Goal: Task Accomplishment & Management: Complete application form

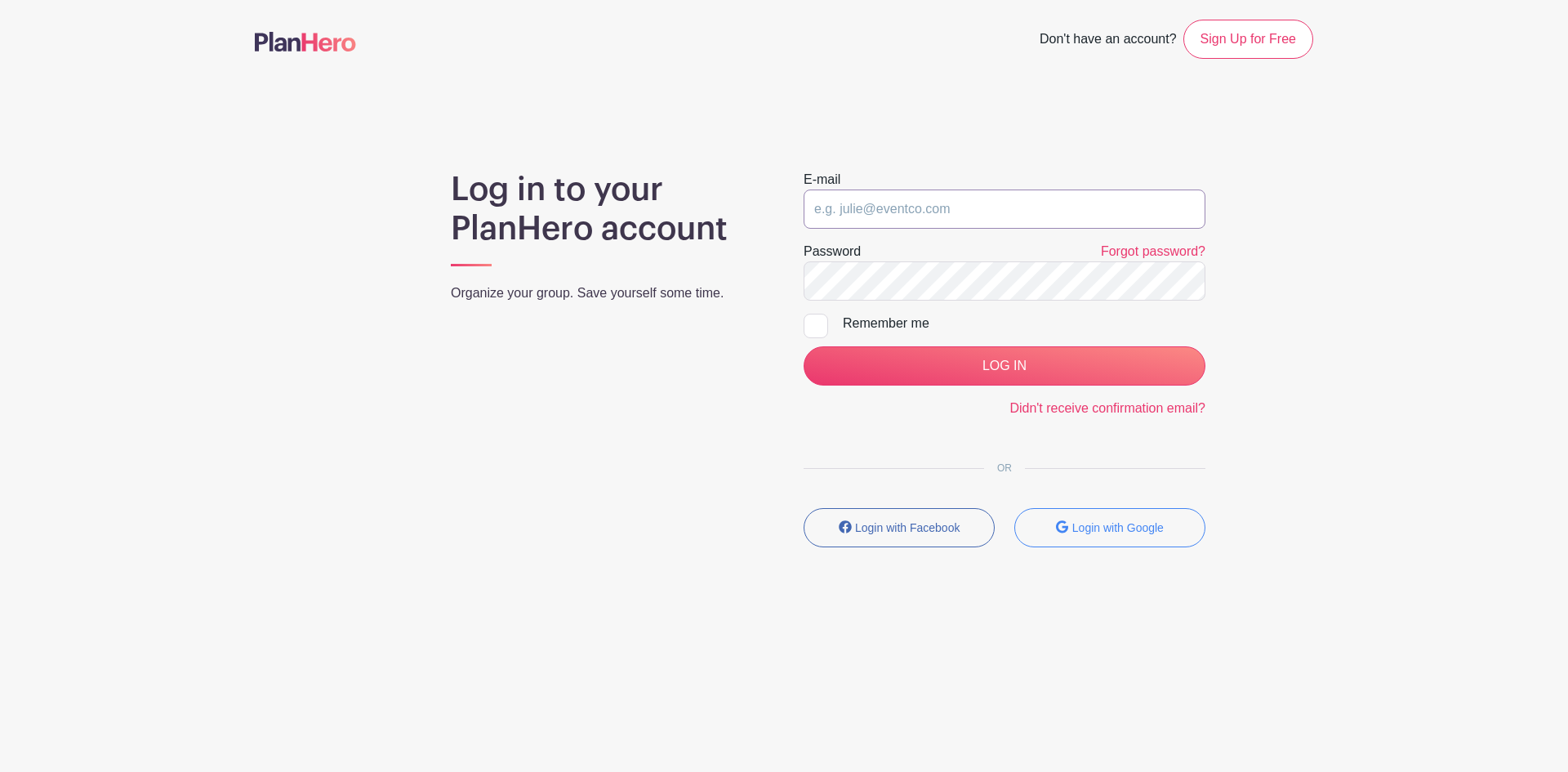
click at [983, 204] on input "email" at bounding box center [1004, 209] width 402 height 39
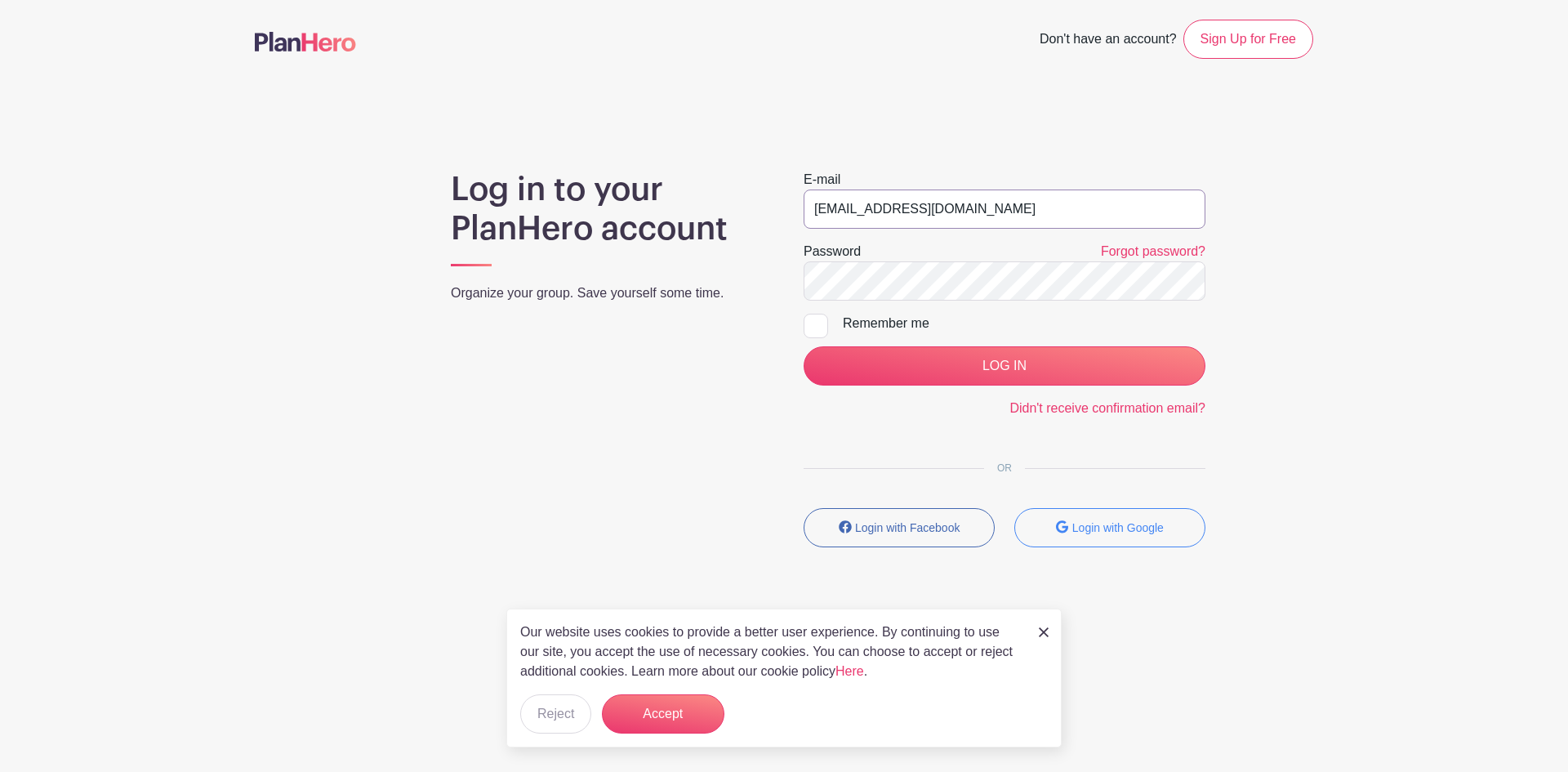
type input "[EMAIL_ADDRESS][DOMAIN_NAME]"
click at [804, 346] on input "LOG IN" at bounding box center [1004, 366] width 402 height 39
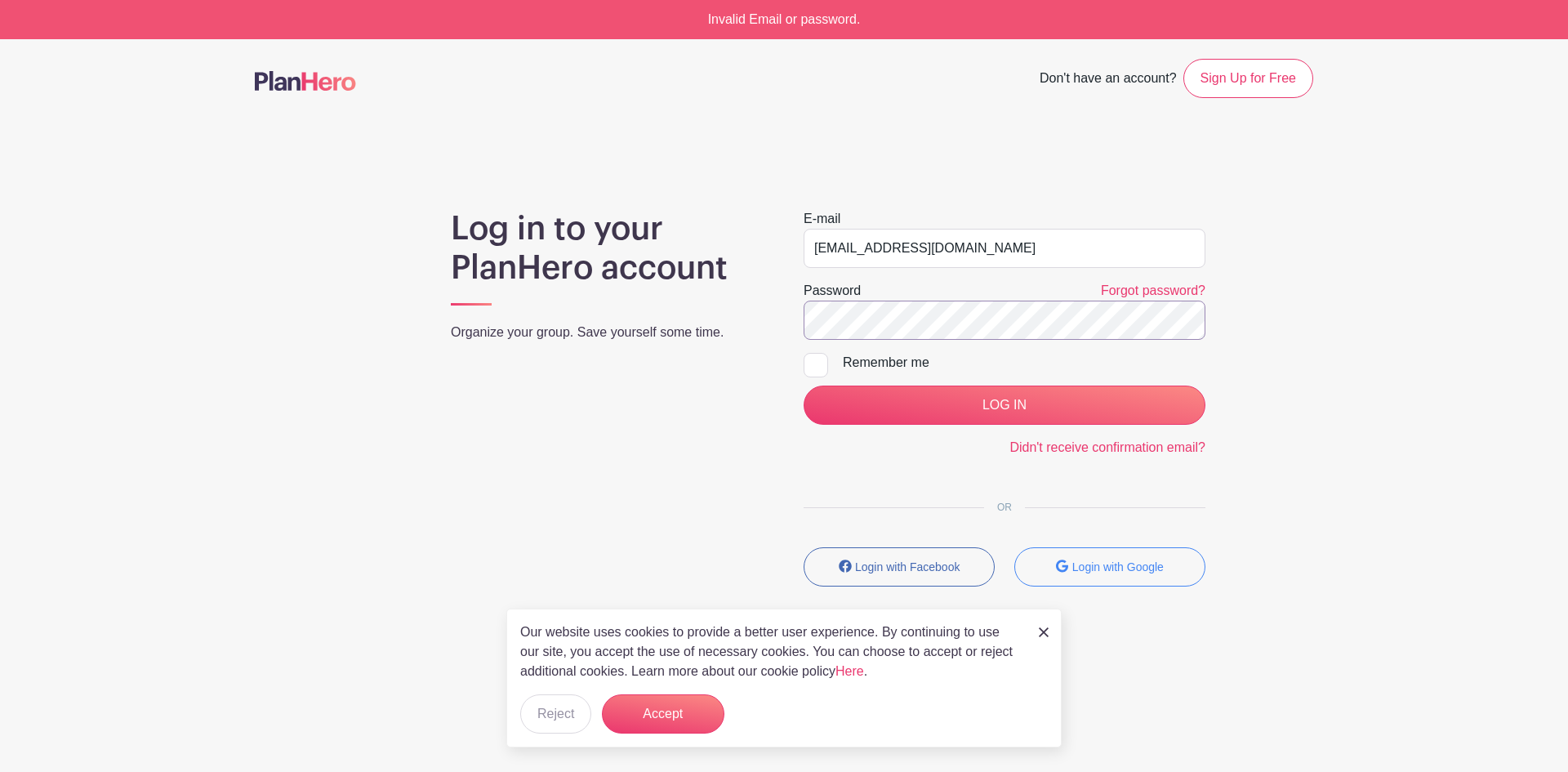
click at [804, 385] on input "LOG IN" at bounding box center [1004, 405] width 402 height 39
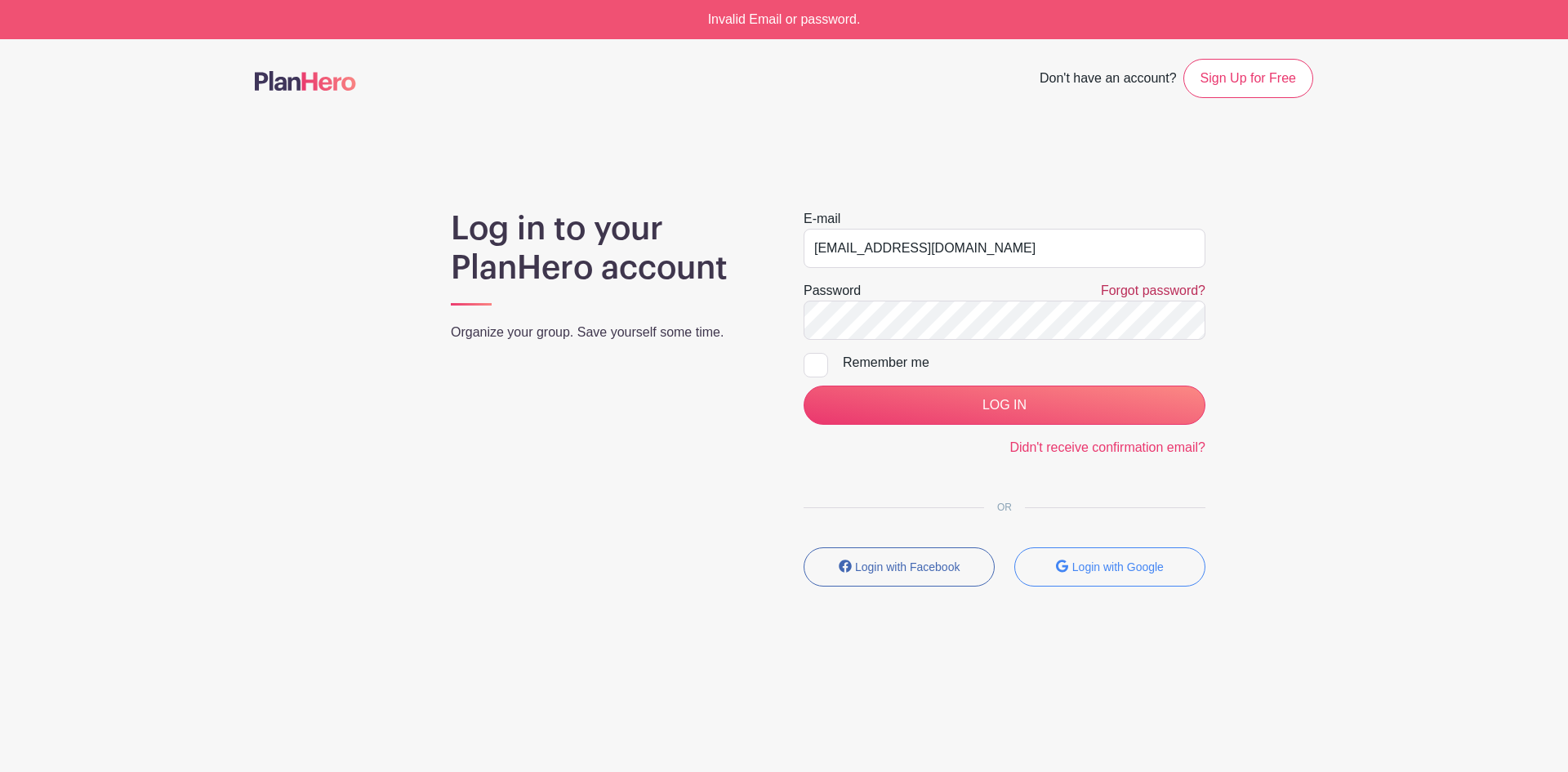
click at [1146, 294] on link "Forgot password?" at bounding box center [1153, 290] width 105 height 14
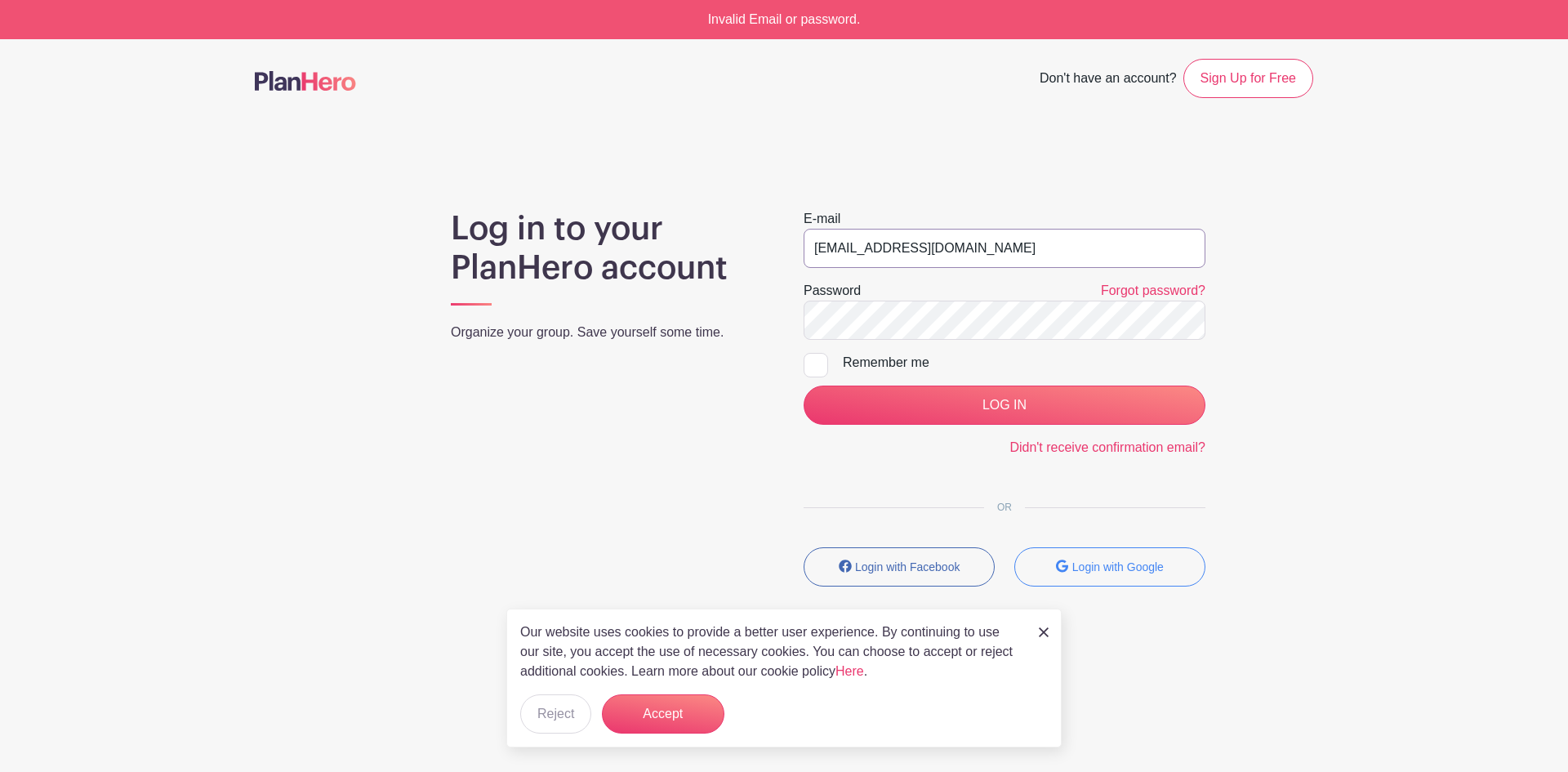
drag, startPoint x: 923, startPoint y: 248, endPoint x: 1273, endPoint y: 272, distance: 350.8
click at [1273, 272] on div "Log in to your PlanHero account Organize your group. Save yourself some time. E…" at bounding box center [784, 404] width 1058 height 390
type input "nmontoya@cheddarup.com"
click at [804, 385] on input "LOG IN" at bounding box center [1004, 405] width 402 height 39
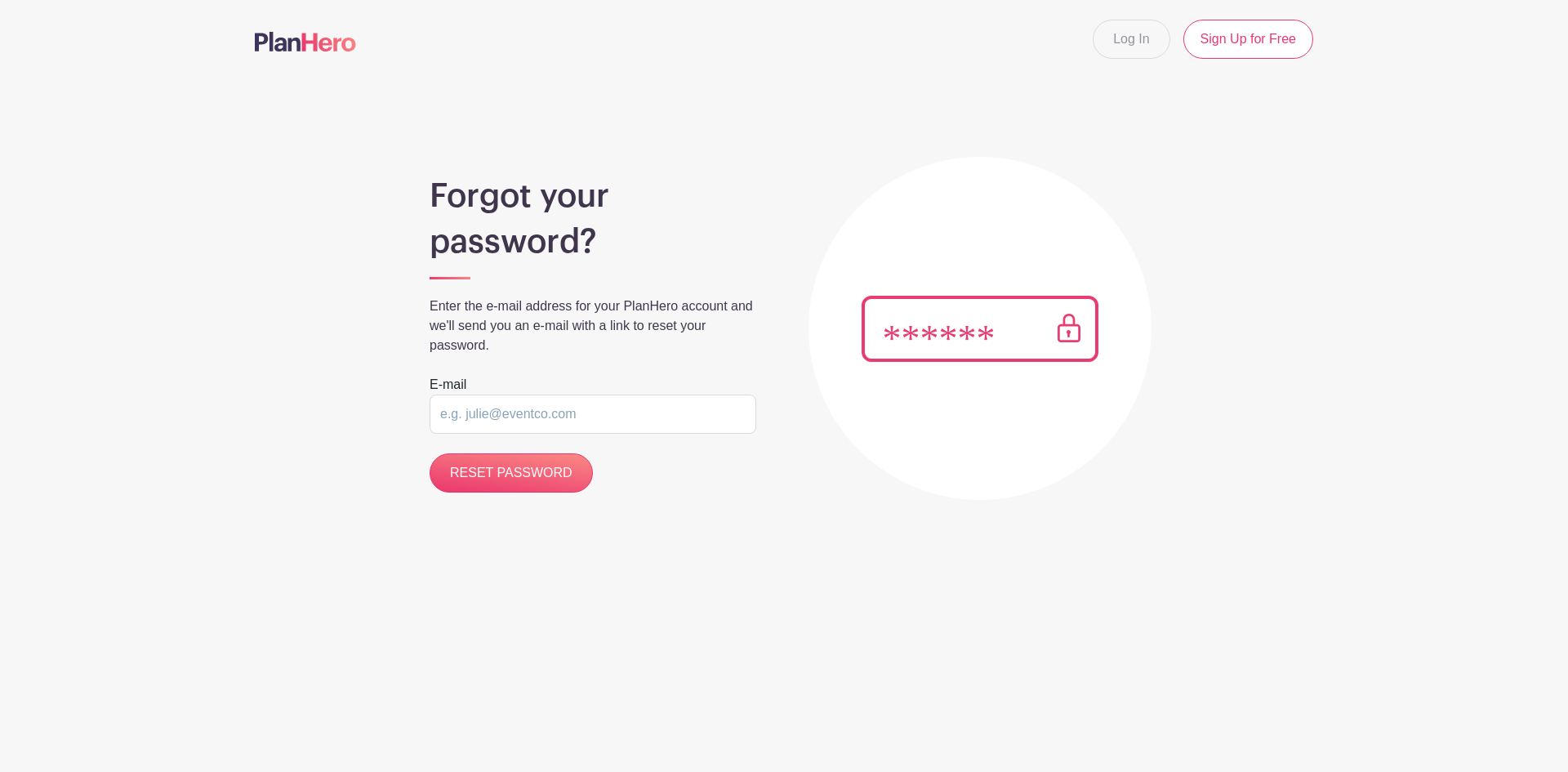
click at [627, 419] on input "email" at bounding box center [592, 414] width 326 height 39
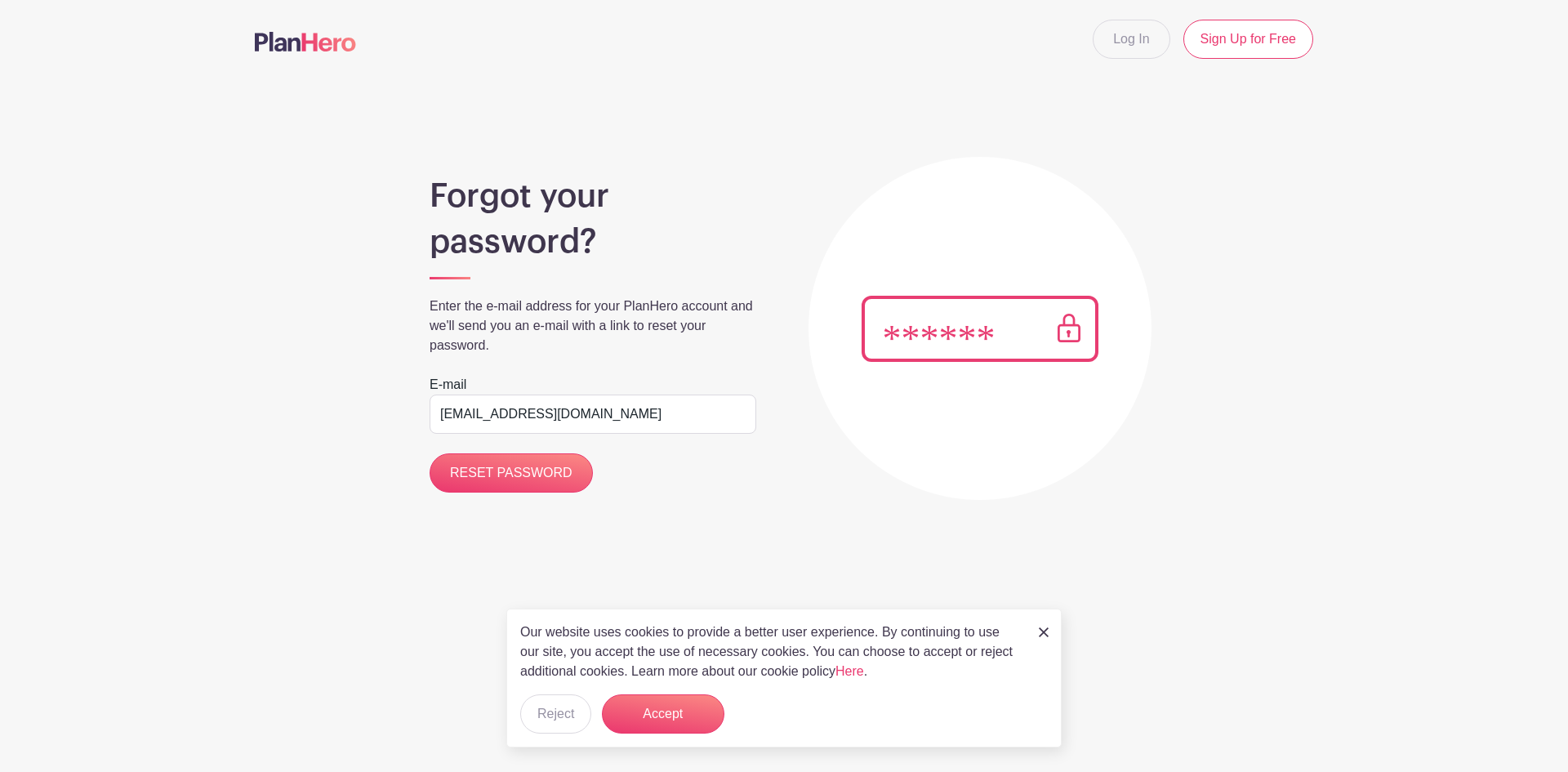
type input "[EMAIL_ADDRESS][DOMAIN_NAME]"
click at [429, 453] on input "RESET PASSWORD" at bounding box center [511, 473] width 164 height 39
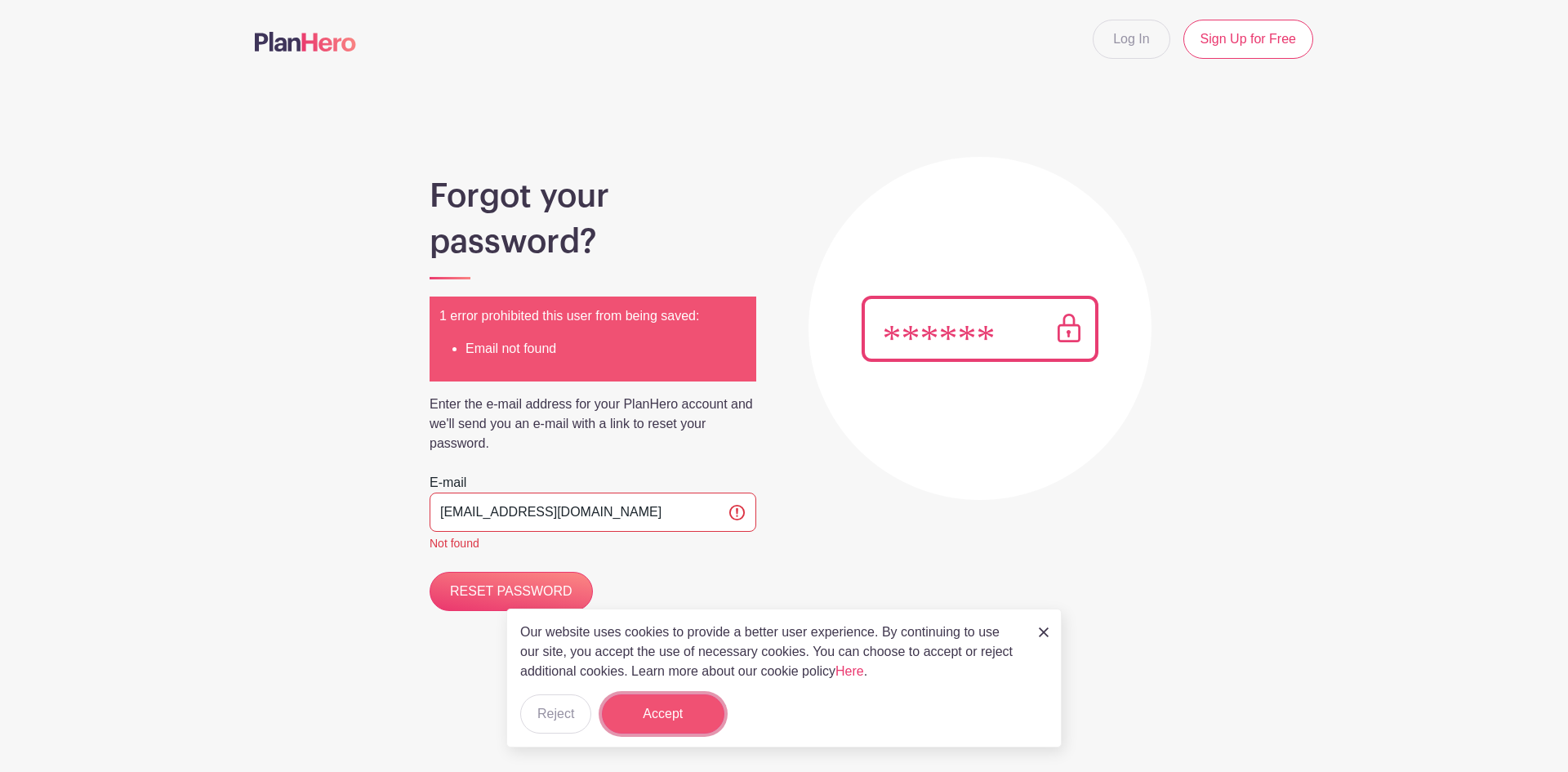
click at [672, 708] on button "Accept" at bounding box center [663, 714] width 123 height 39
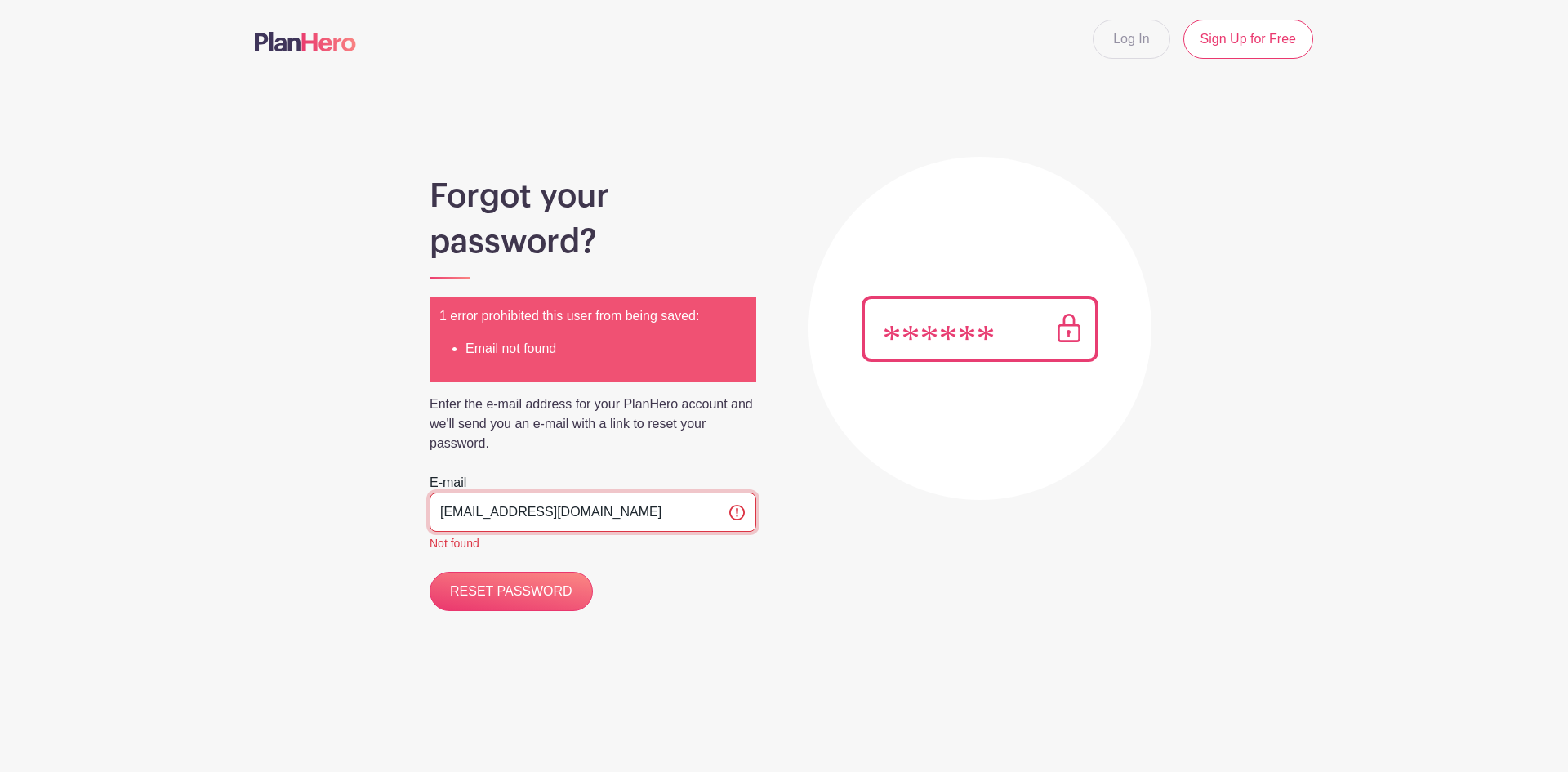
drag, startPoint x: 496, startPoint y: 508, endPoint x: 673, endPoint y: 487, distance: 178.2
click at [673, 487] on div "E-mail nmontoya01@gmail.com Not found" at bounding box center [592, 512] width 326 height 79
type input "nmontoya@cheddarup.c"
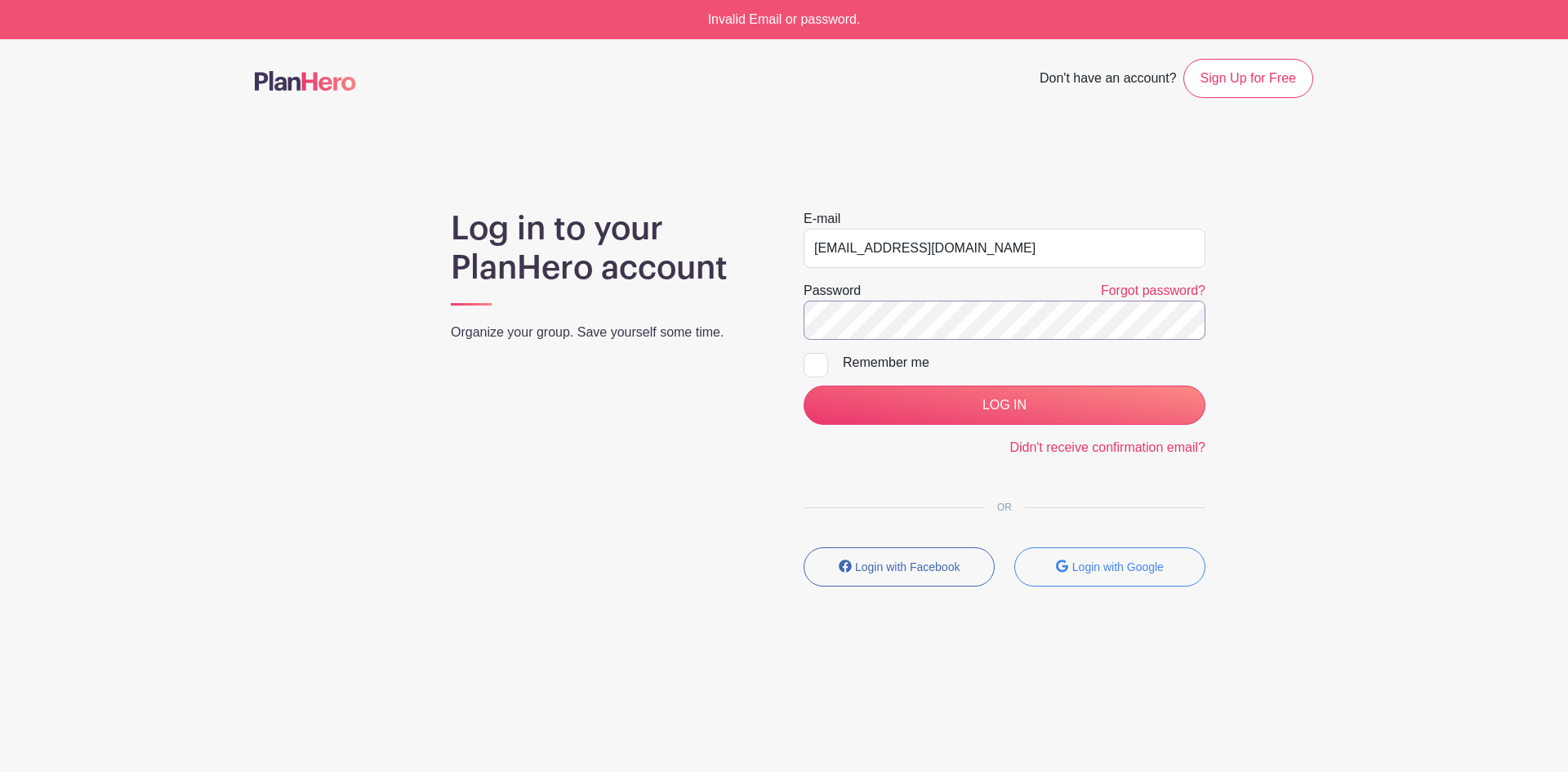
click at [804, 385] on input "LOG IN" at bounding box center [1004, 405] width 402 height 39
click at [1121, 296] on link "Forgot password?" at bounding box center [1153, 290] width 105 height 14
click at [341, 77] on img at bounding box center [306, 81] width 101 height 20
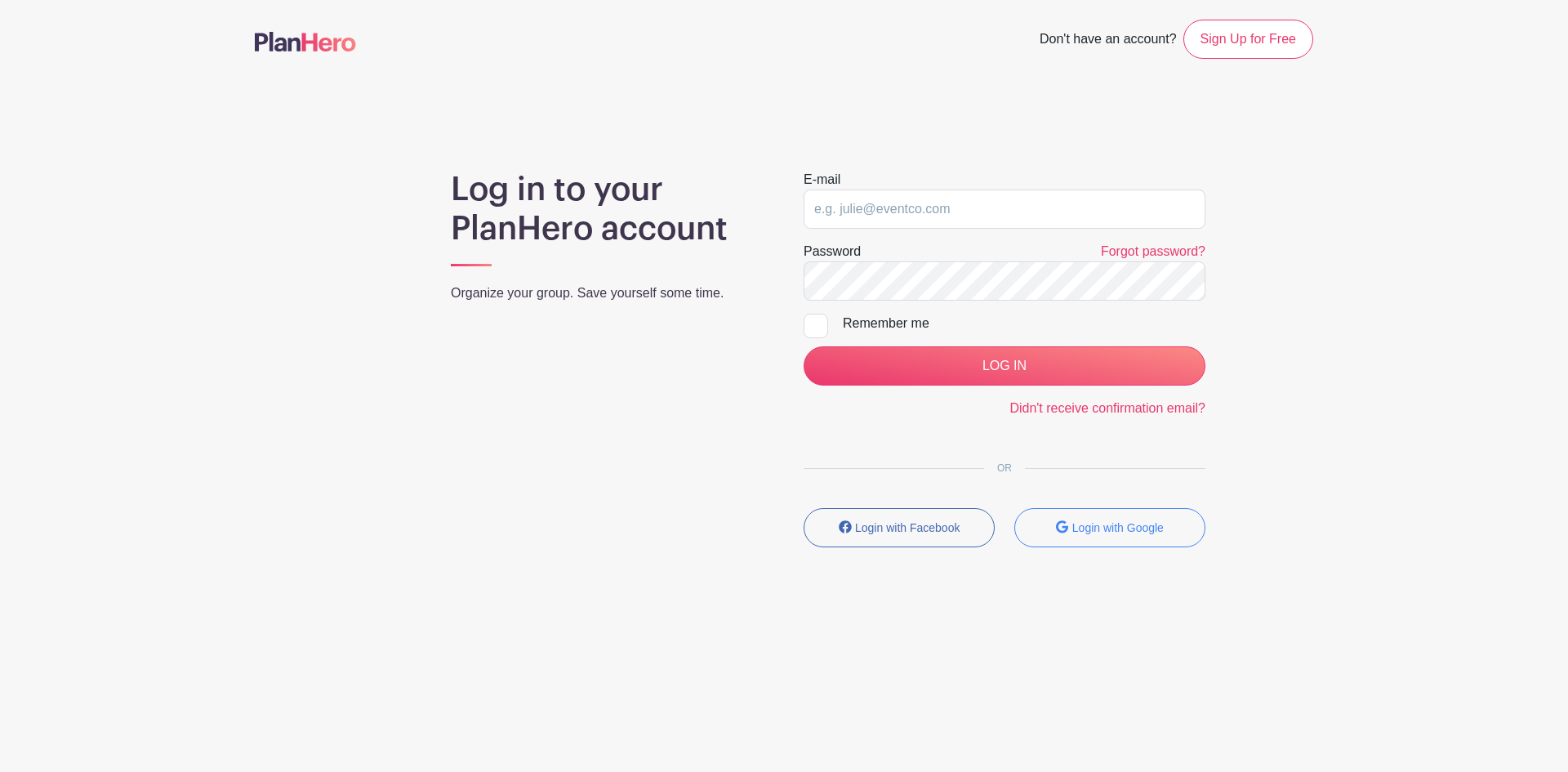
click at [285, 39] on img at bounding box center [306, 42] width 101 height 20
click at [303, 33] on img at bounding box center [306, 42] width 101 height 20
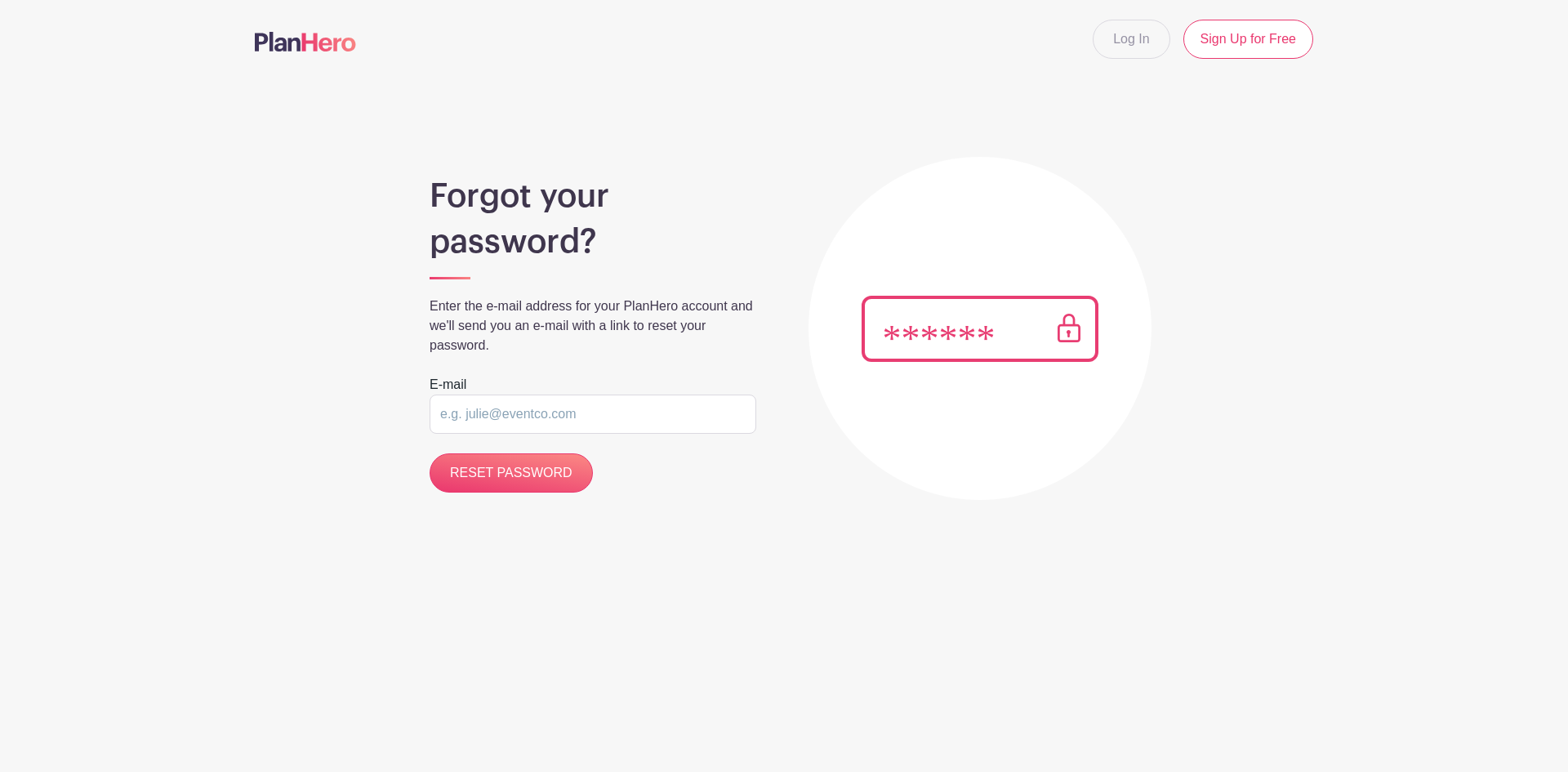
click at [474, 430] on input "email" at bounding box center [592, 414] width 326 height 39
type input "[EMAIL_ADDRESS][DOMAIN_NAME]"
click at [429, 453] on input "RESET PASSWORD" at bounding box center [511, 473] width 164 height 39
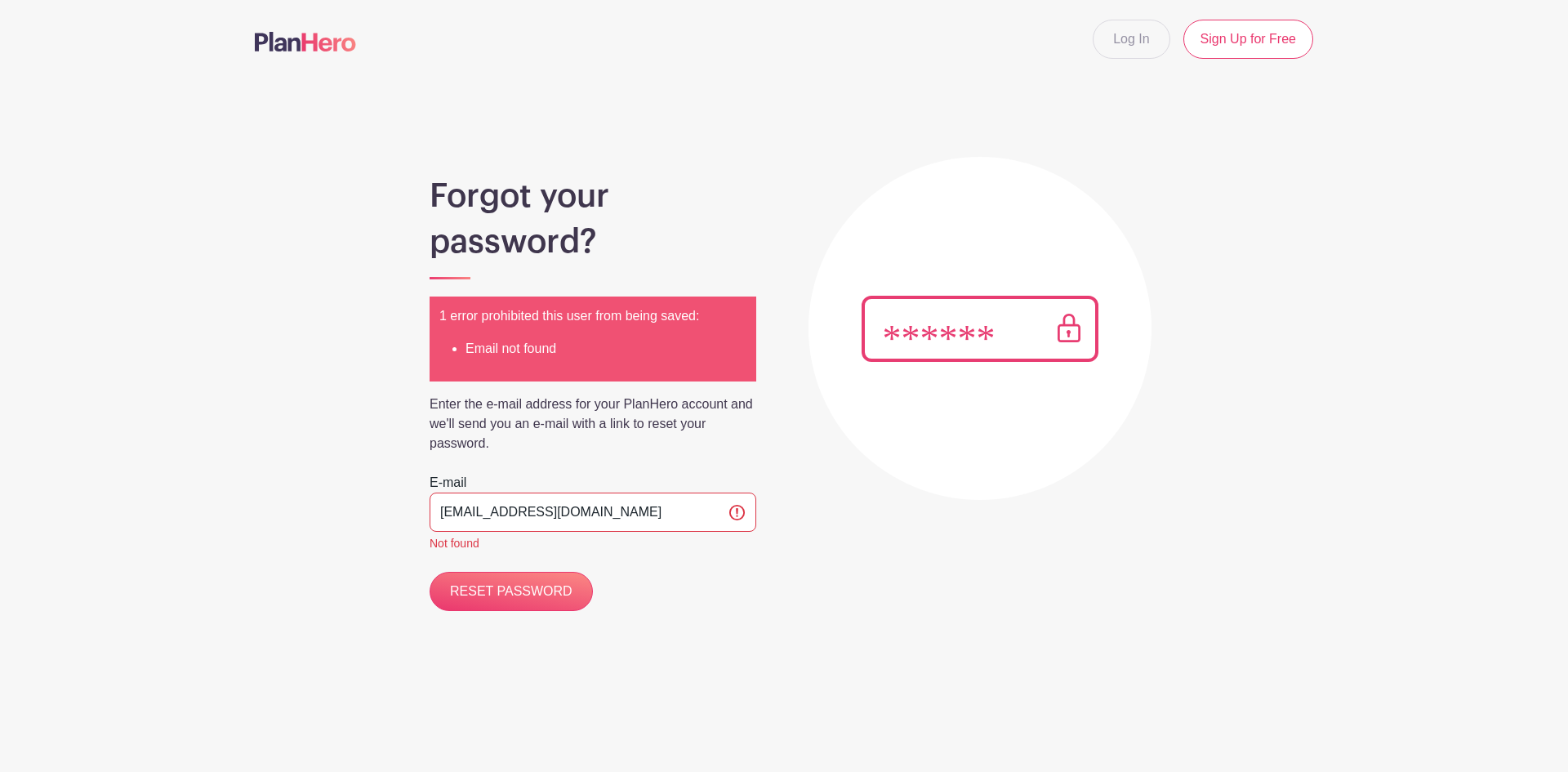
click at [581, 408] on p "Enter the e-mail address for your PlanHero account and we'll send you an e-mail…" at bounding box center [592, 424] width 326 height 59
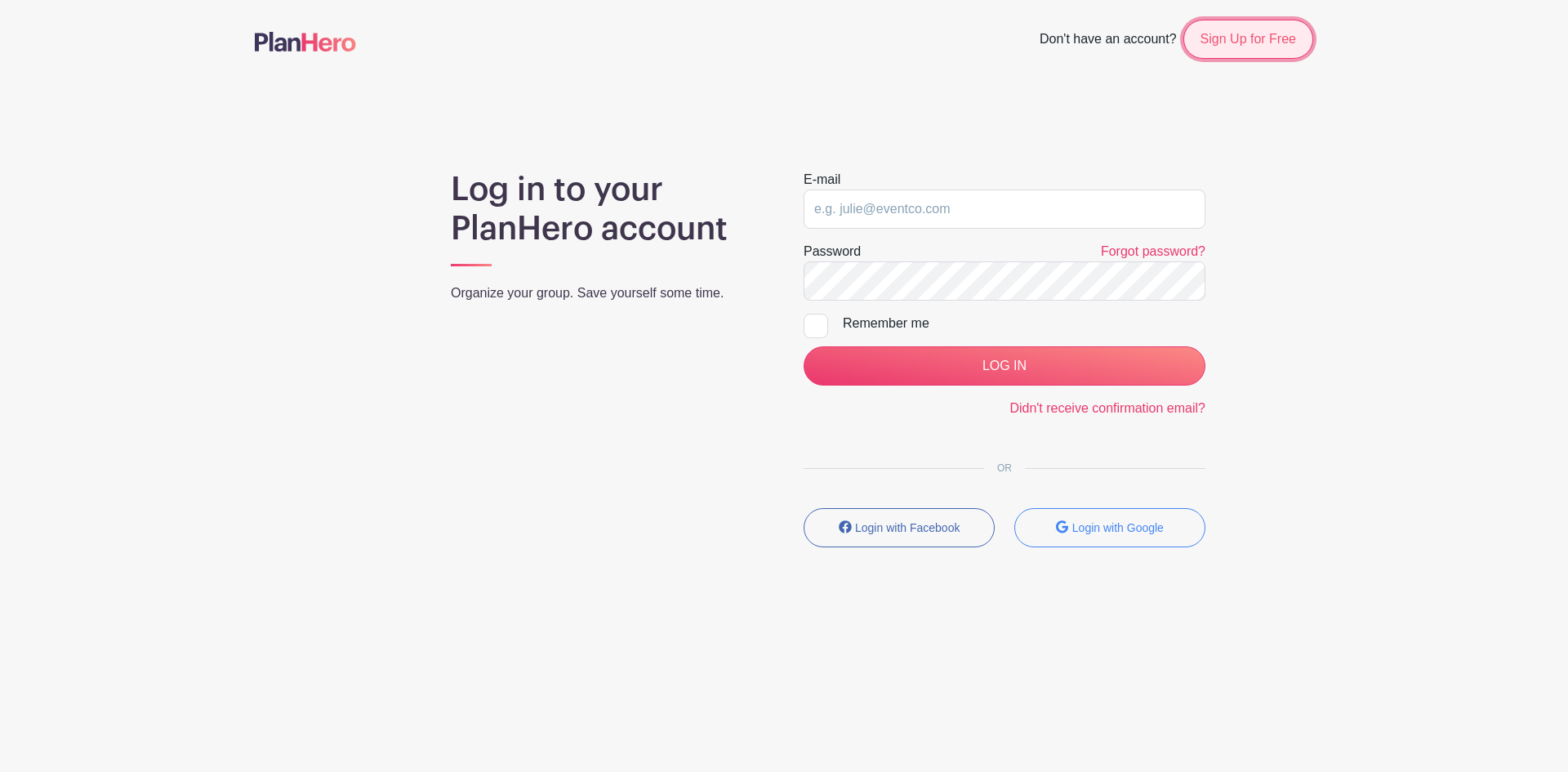
click at [1232, 52] on link "Sign Up for Free" at bounding box center [1248, 39] width 130 height 39
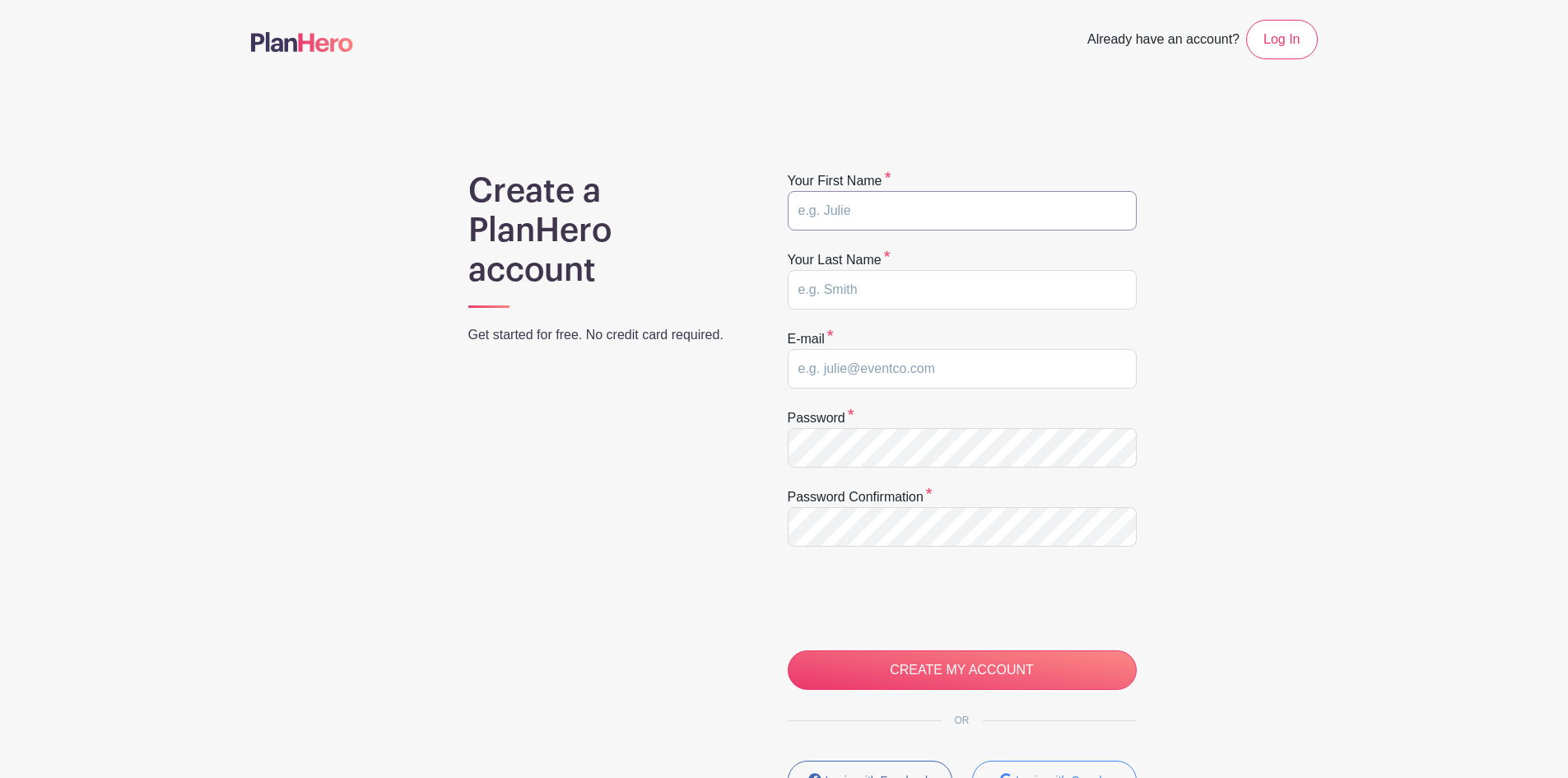
click at [1042, 195] on input "text" at bounding box center [962, 211] width 349 height 40
type input "[PERSON_NAME]"
type input "nmontoya01@gmail.com"
click at [788, 650] on input "CREATE MY ACCOUNT" at bounding box center [962, 670] width 349 height 40
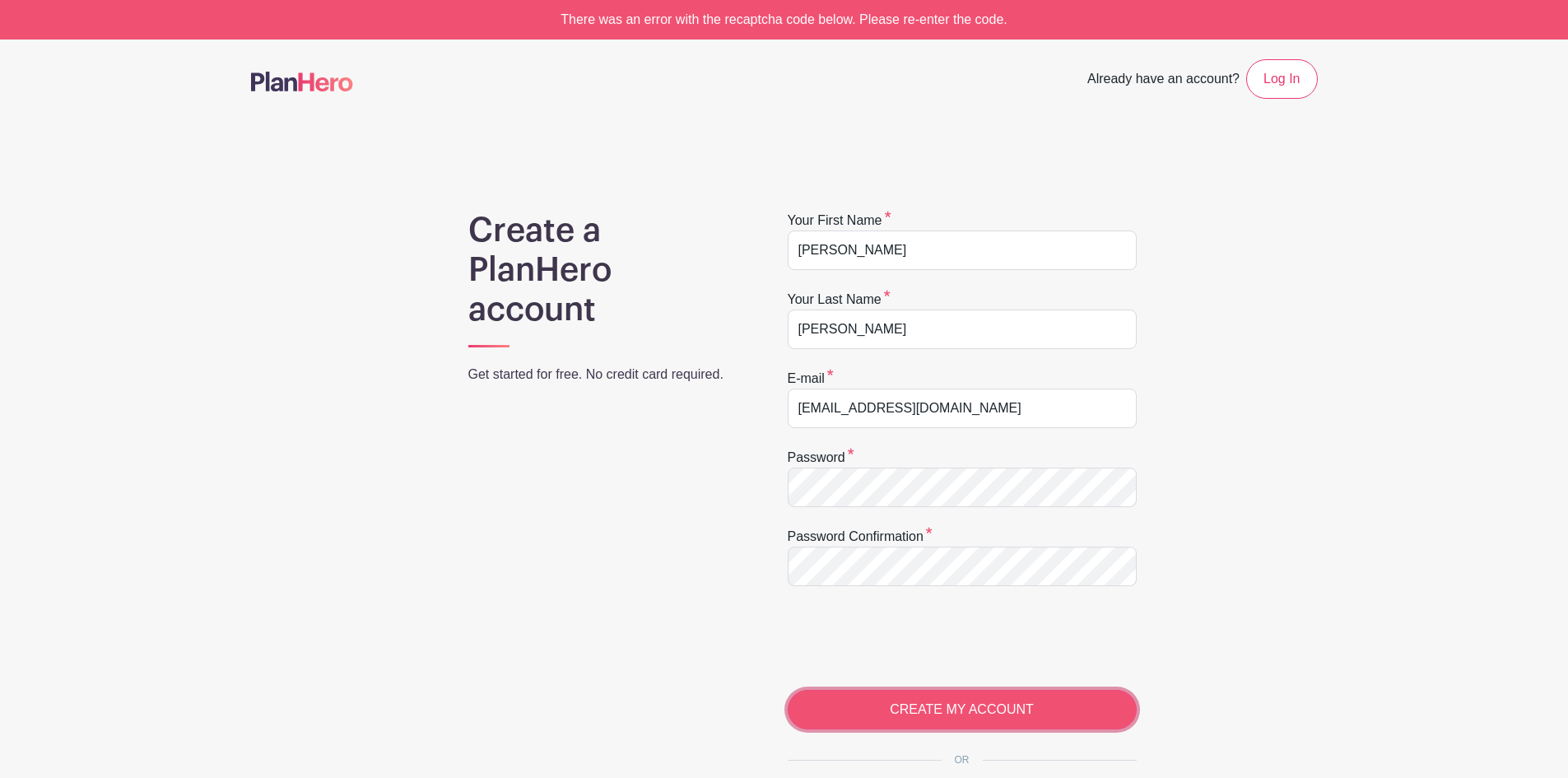
click at [876, 709] on input "CREATE MY ACCOUNT" at bounding box center [962, 710] width 349 height 40
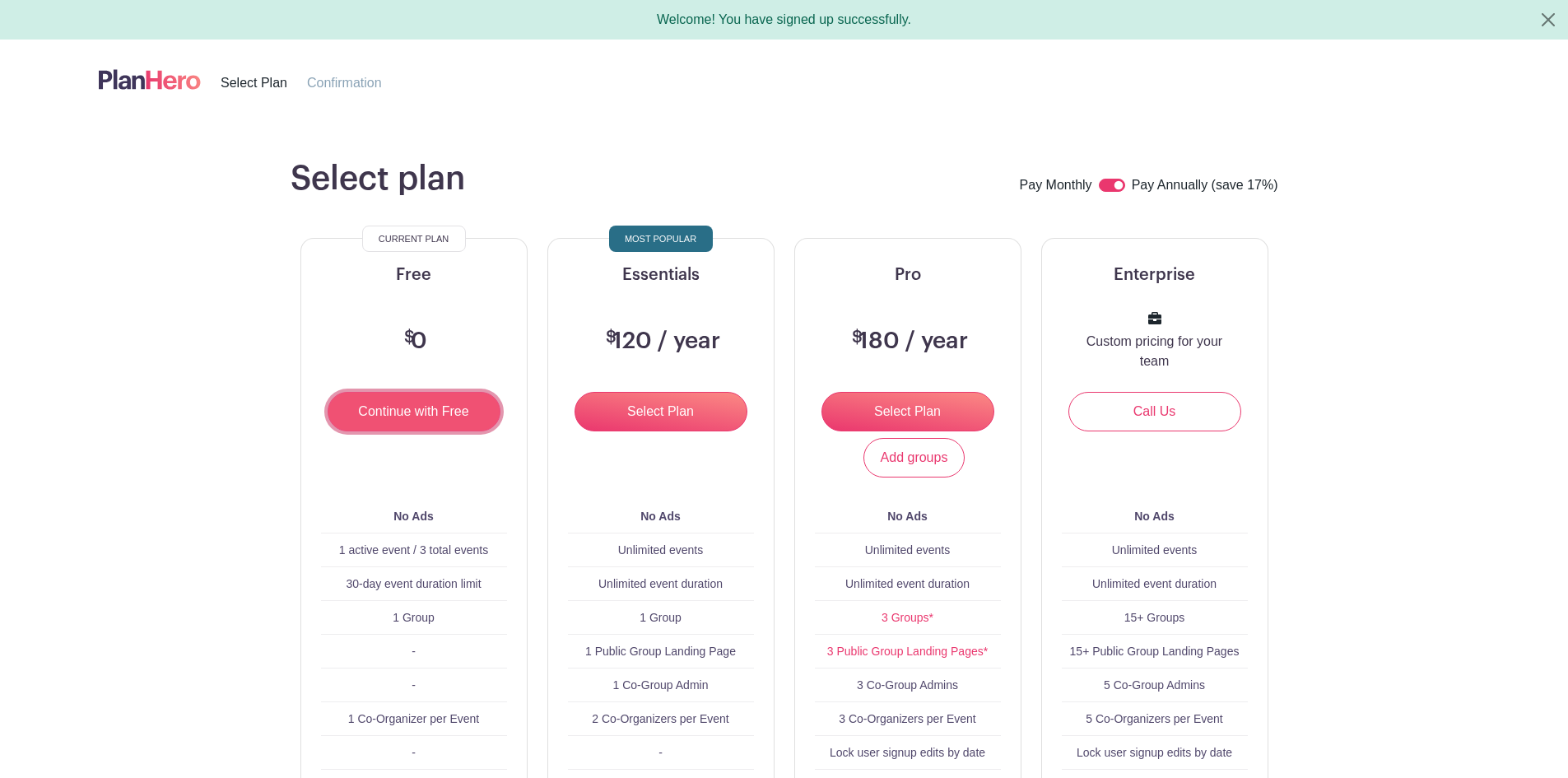
click at [405, 405] on input "Continue with Free" at bounding box center [414, 411] width 173 height 40
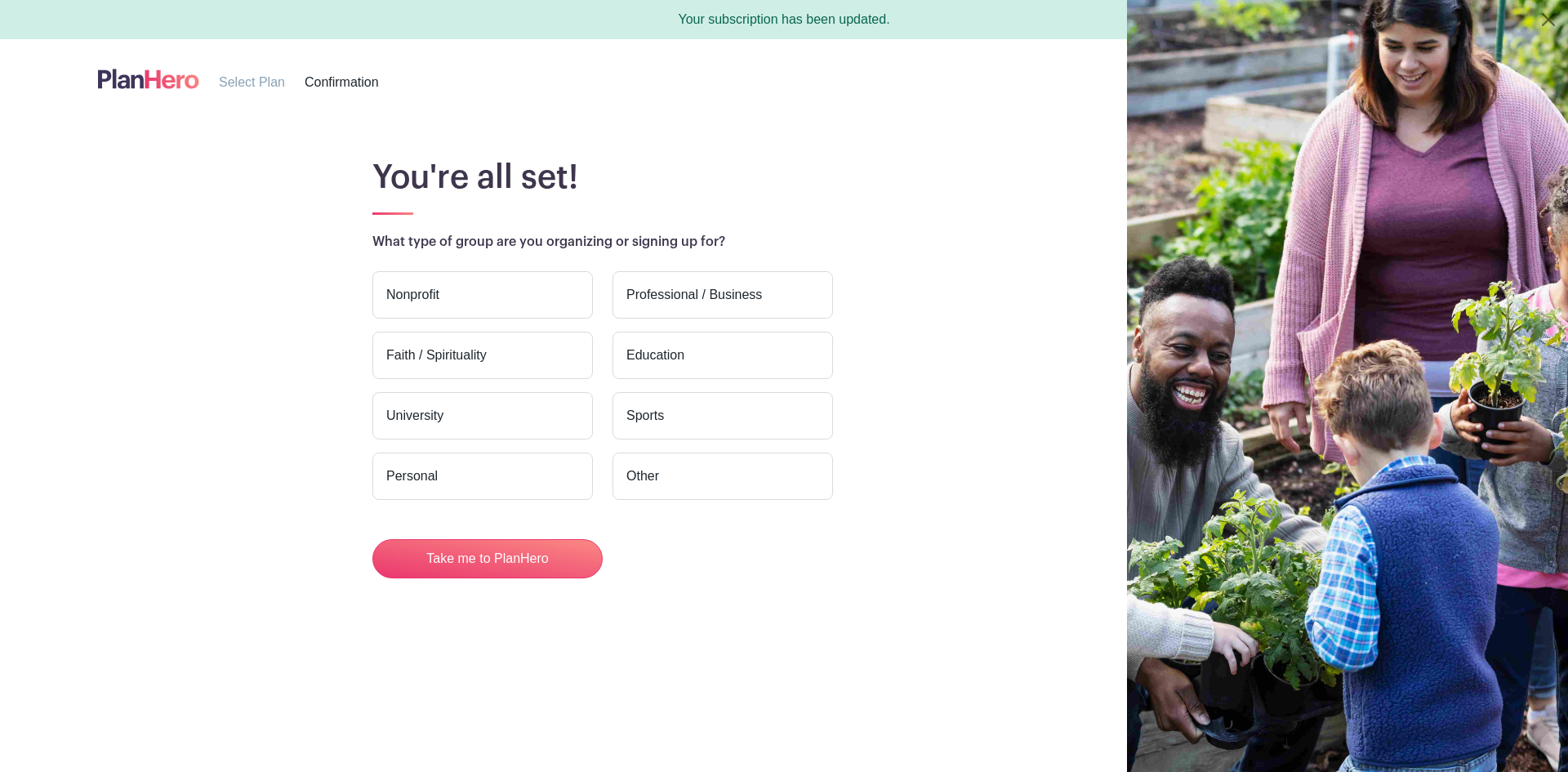
click at [656, 357] on label "Education" at bounding box center [723, 355] width 221 height 47
click at [0, 0] on input "Education" at bounding box center [0, 0] width 0 height 0
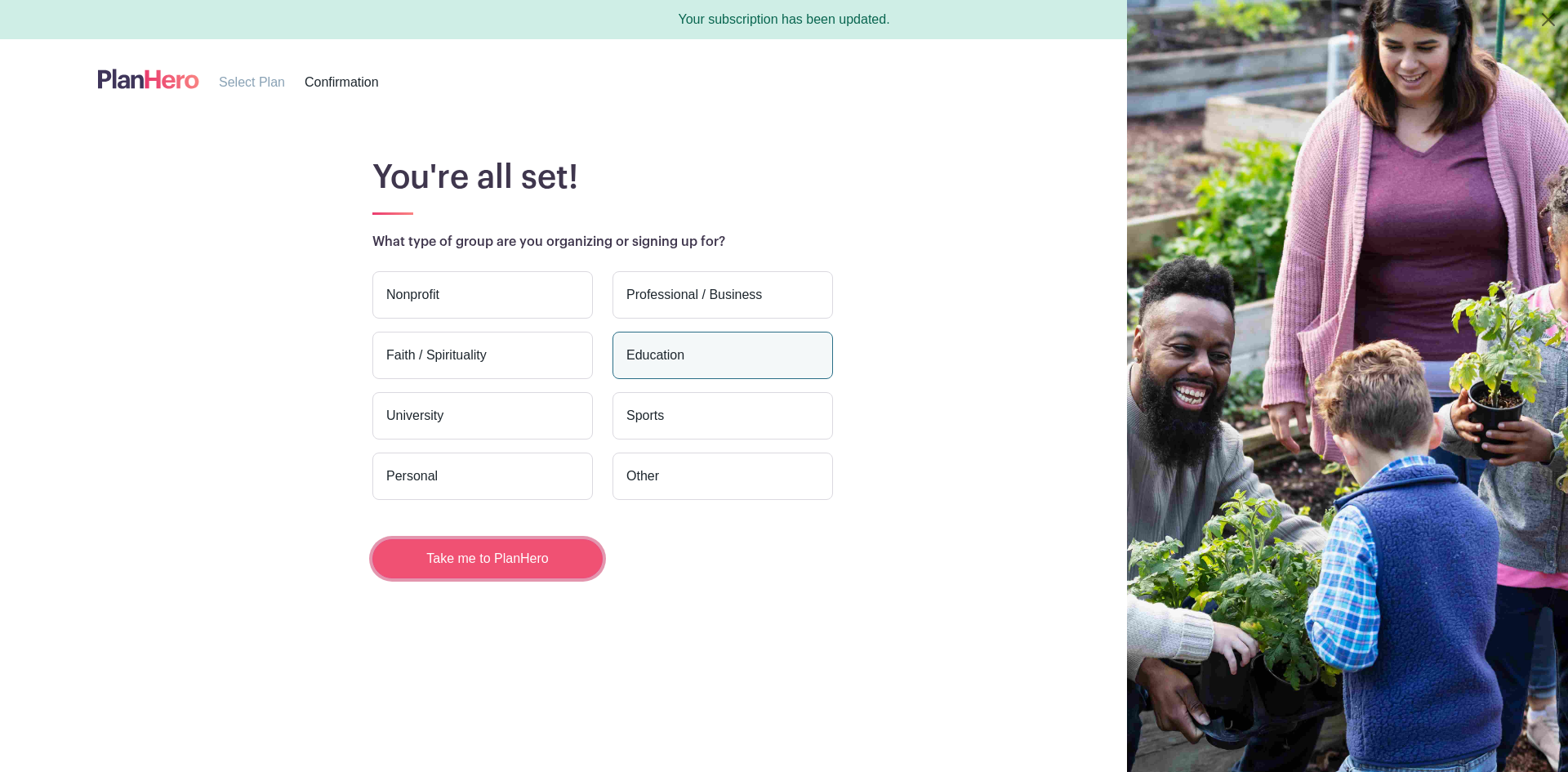
click at [556, 557] on button "Take me to PlanHero" at bounding box center [487, 559] width 231 height 39
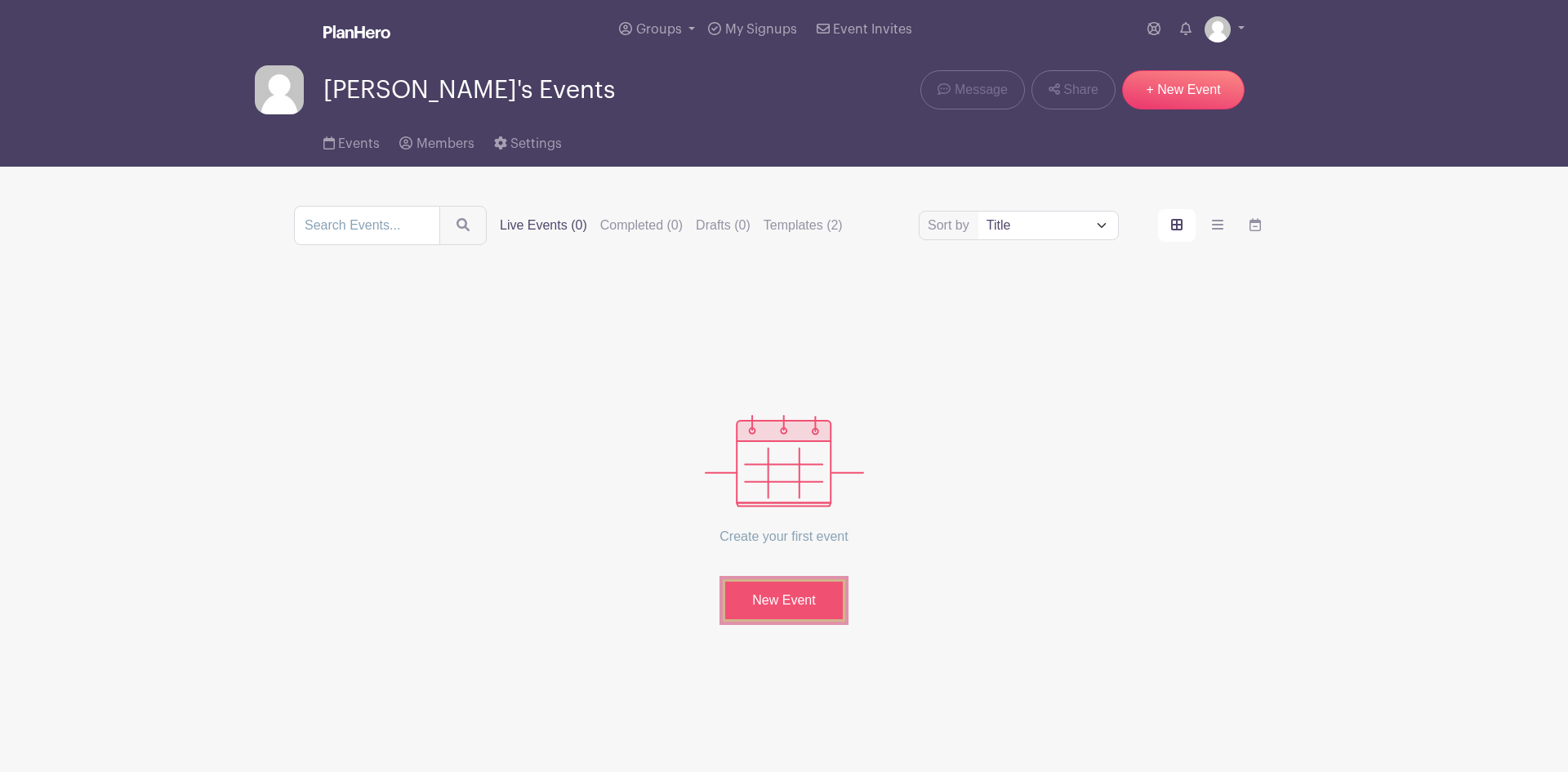
click at [801, 595] on link "New Event" at bounding box center [784, 600] width 123 height 43
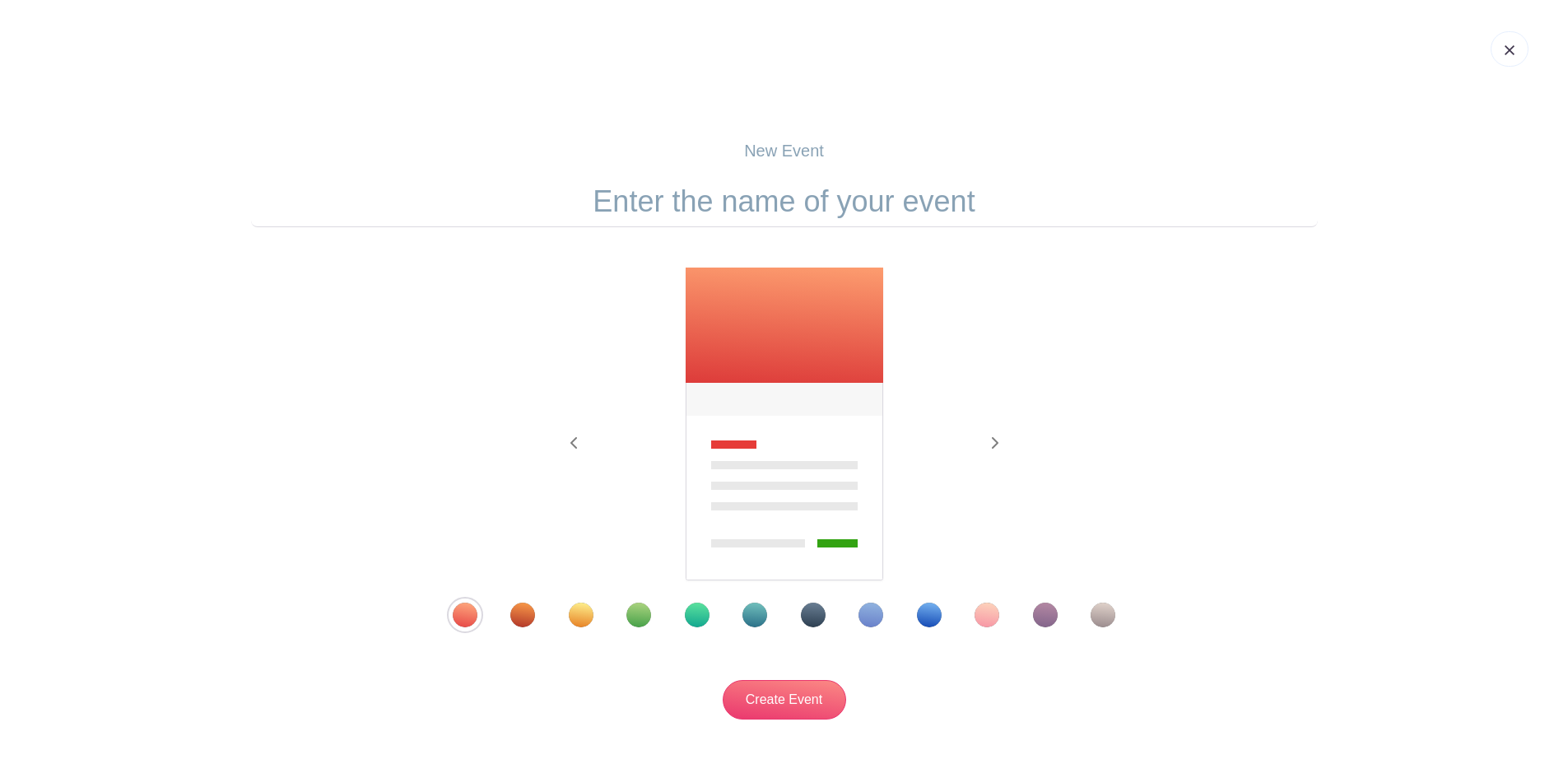
click at [866, 616] on div "Template 8" at bounding box center [871, 615] width 25 height 25
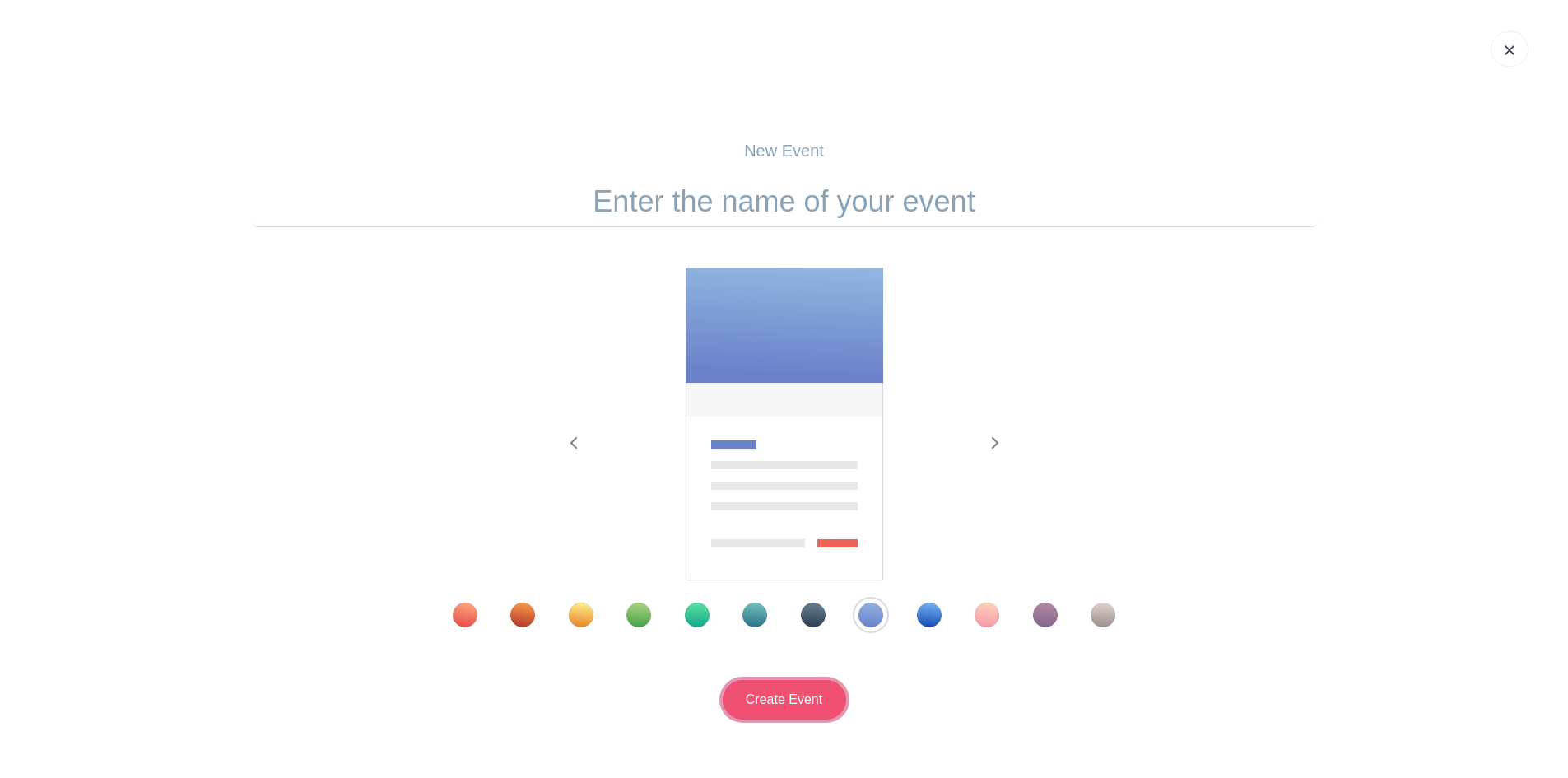
click at [811, 699] on input "Create Event" at bounding box center [785, 700] width 124 height 40
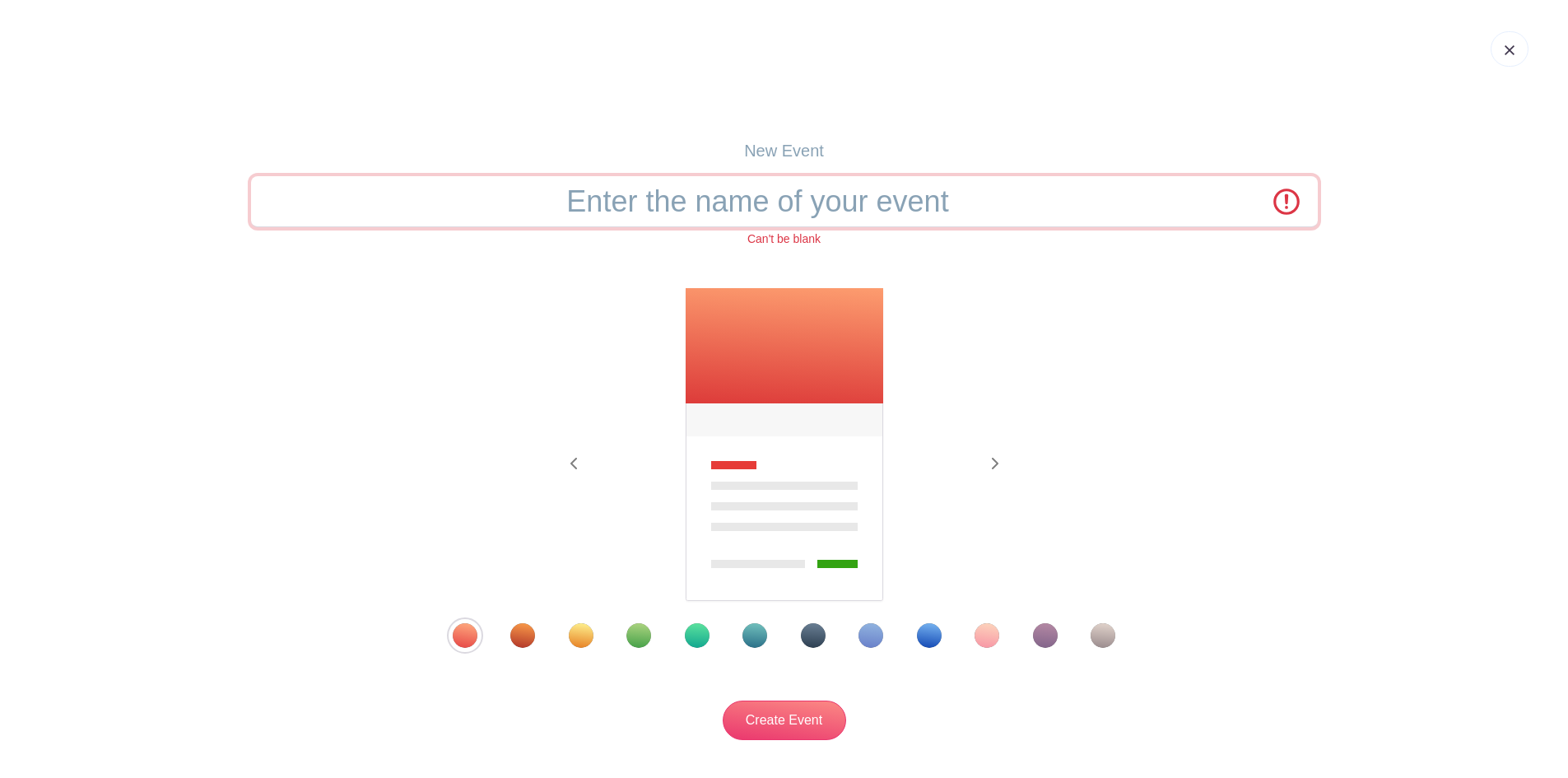
click at [836, 194] on input "text" at bounding box center [785, 202] width 1067 height 51
type input "Teacher sign up"
click at [789, 724] on input "Create Event" at bounding box center [785, 720] width 124 height 40
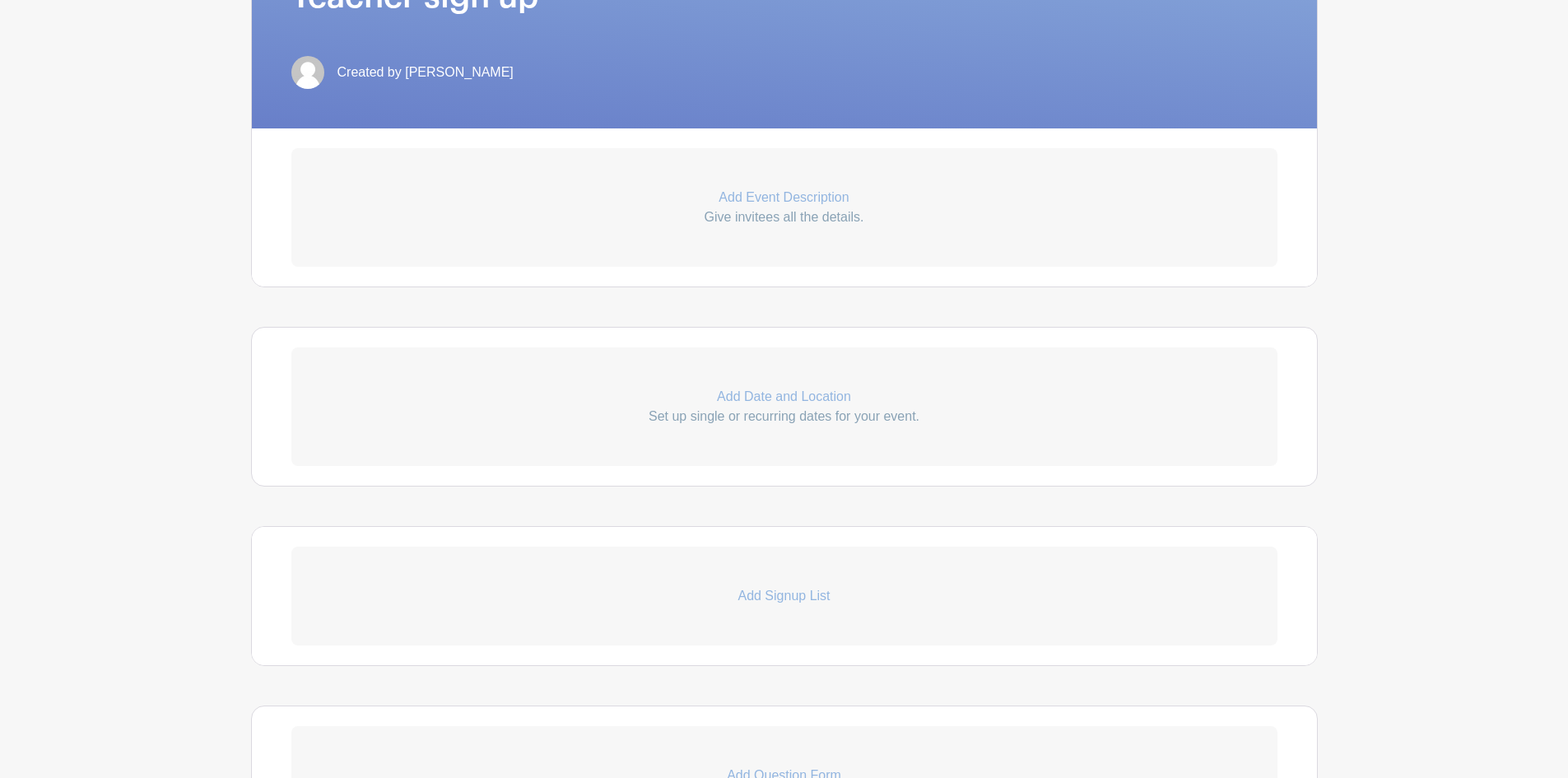
scroll to position [576, 0]
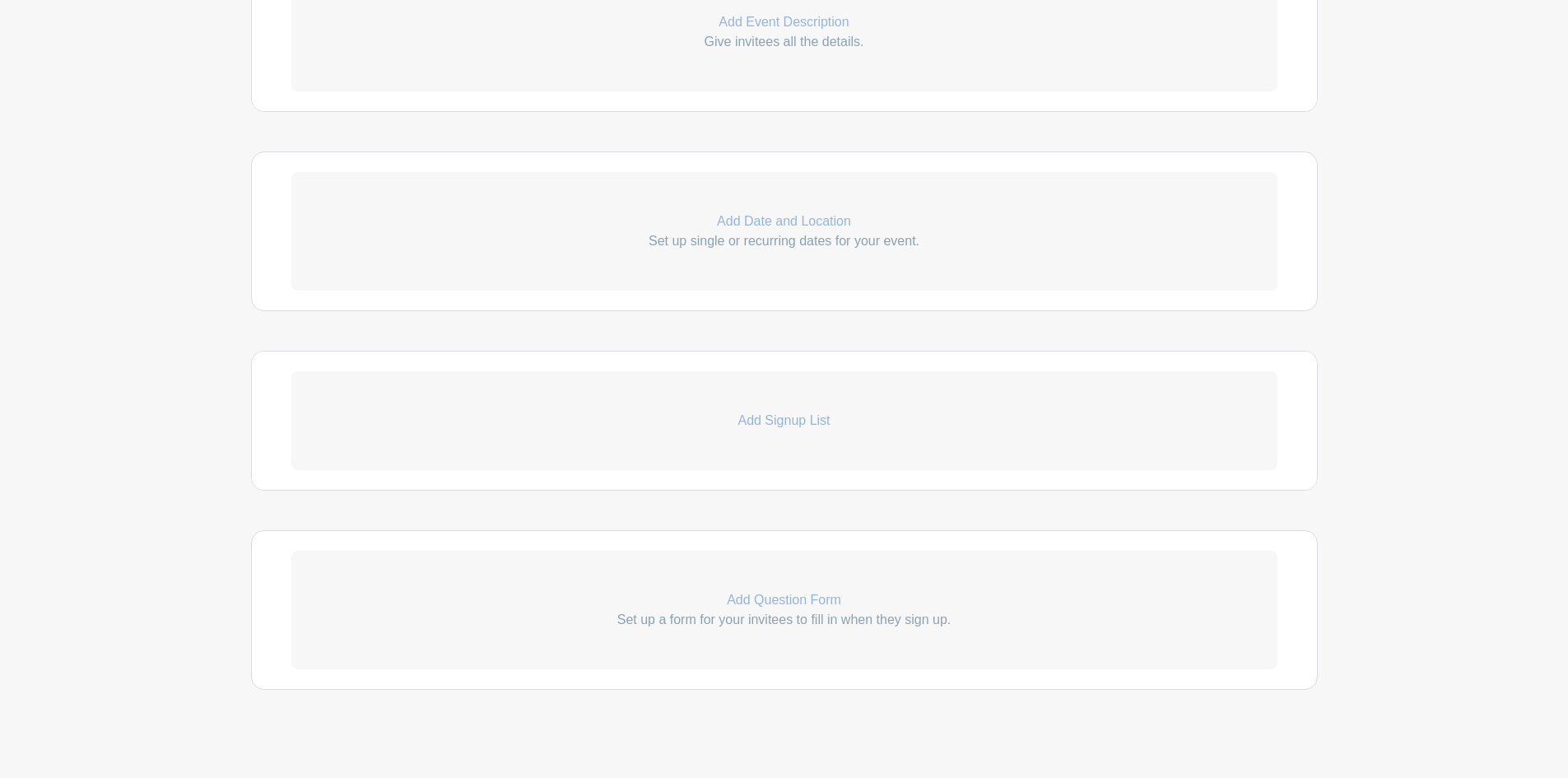
click at [788, 417] on p "Add Signup List" at bounding box center [785, 420] width 986 height 20
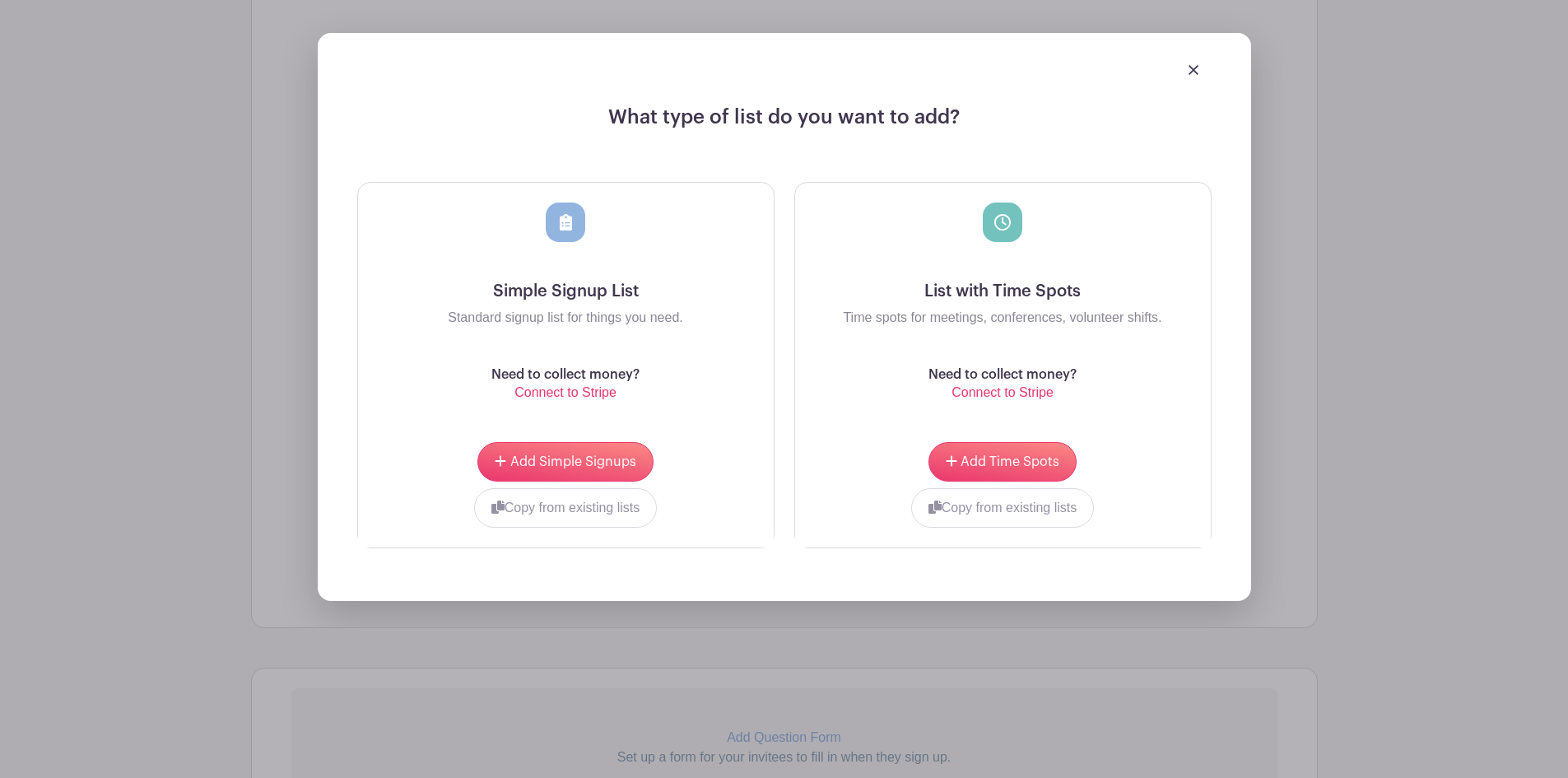
scroll to position [987, 0]
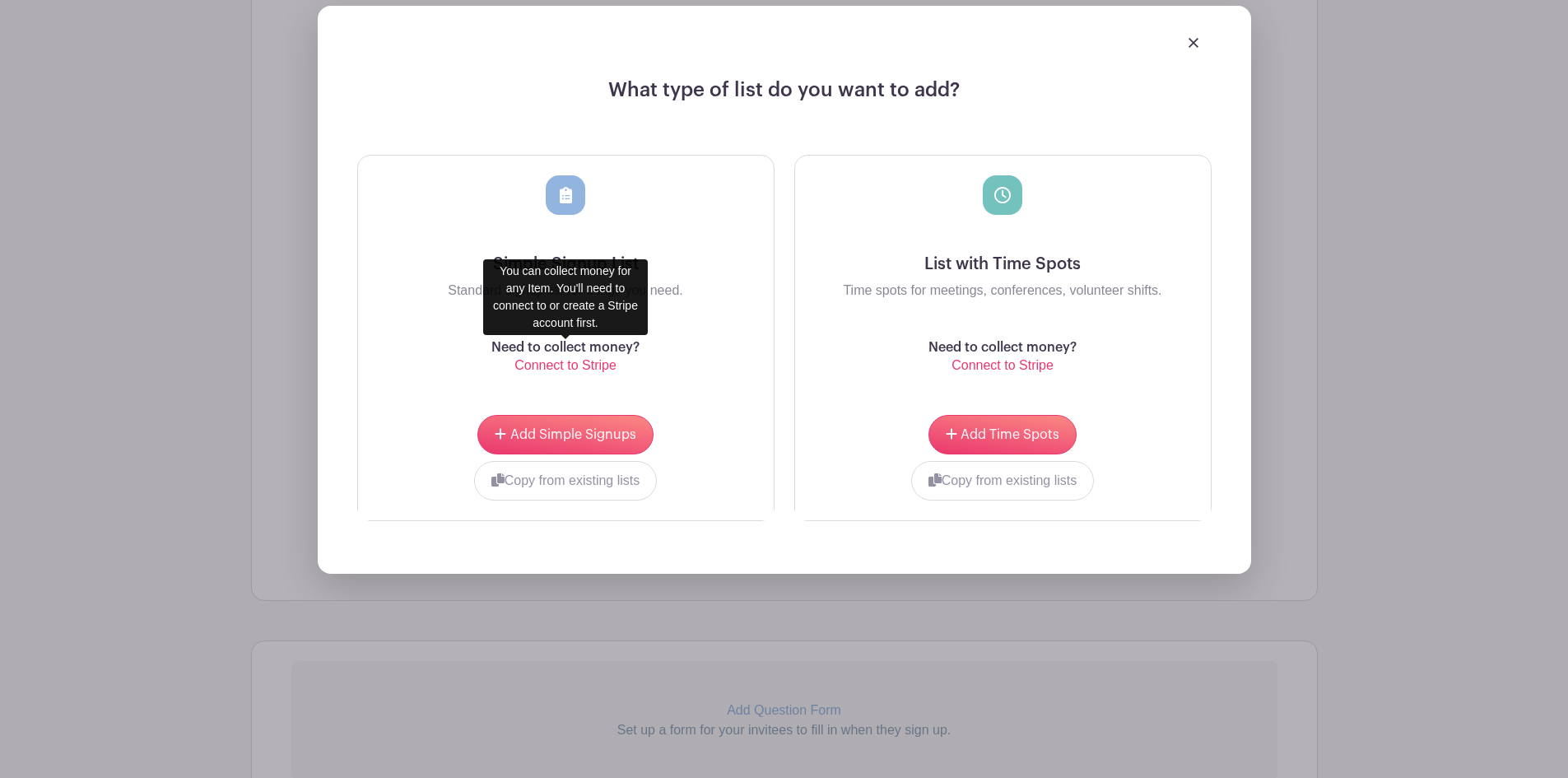
click at [566, 362] on p "Connect to Stripe" at bounding box center [566, 365] width 148 height 20
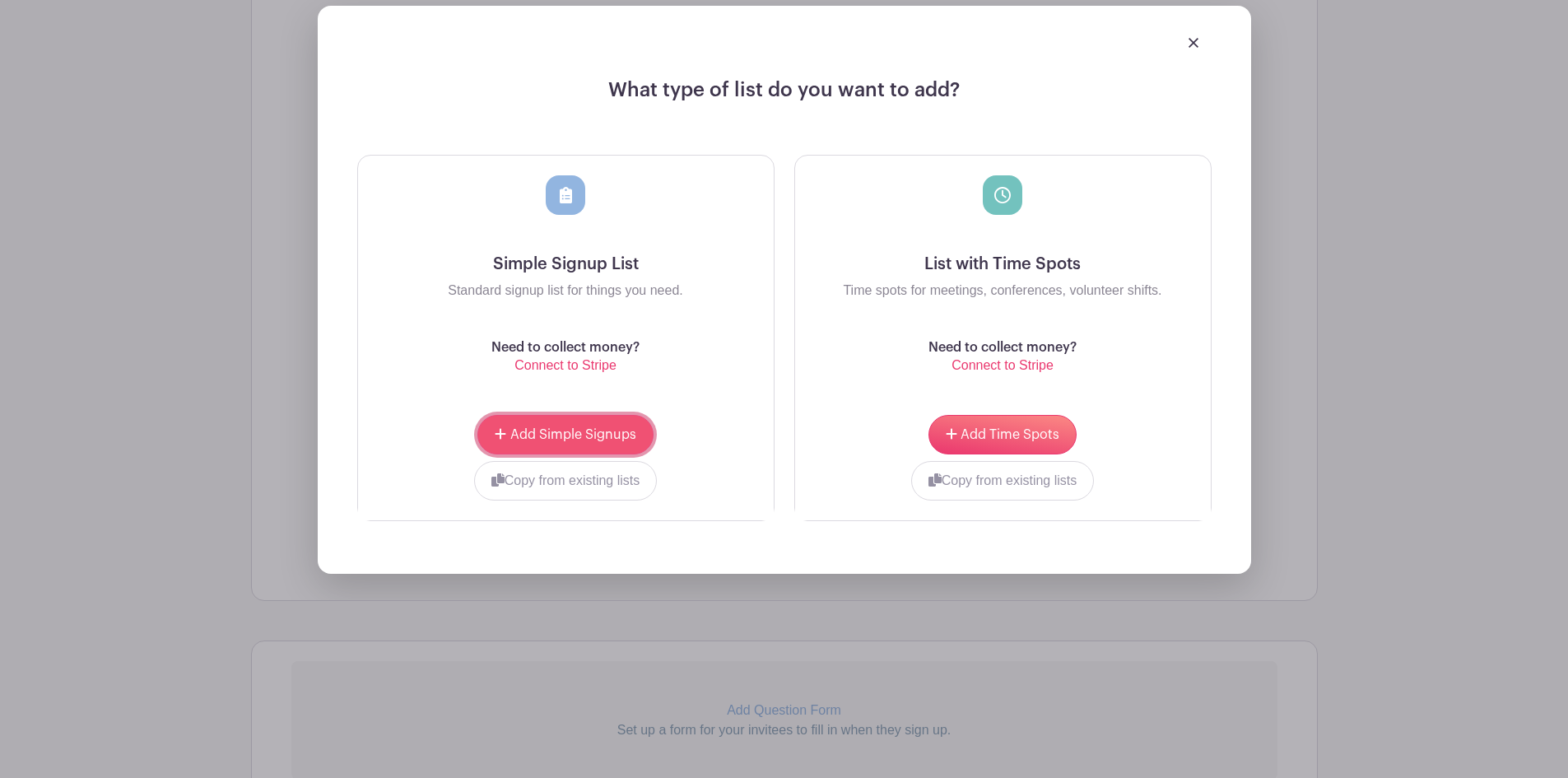
click at [538, 440] on span "Add Simple Signups" at bounding box center [573, 434] width 126 height 13
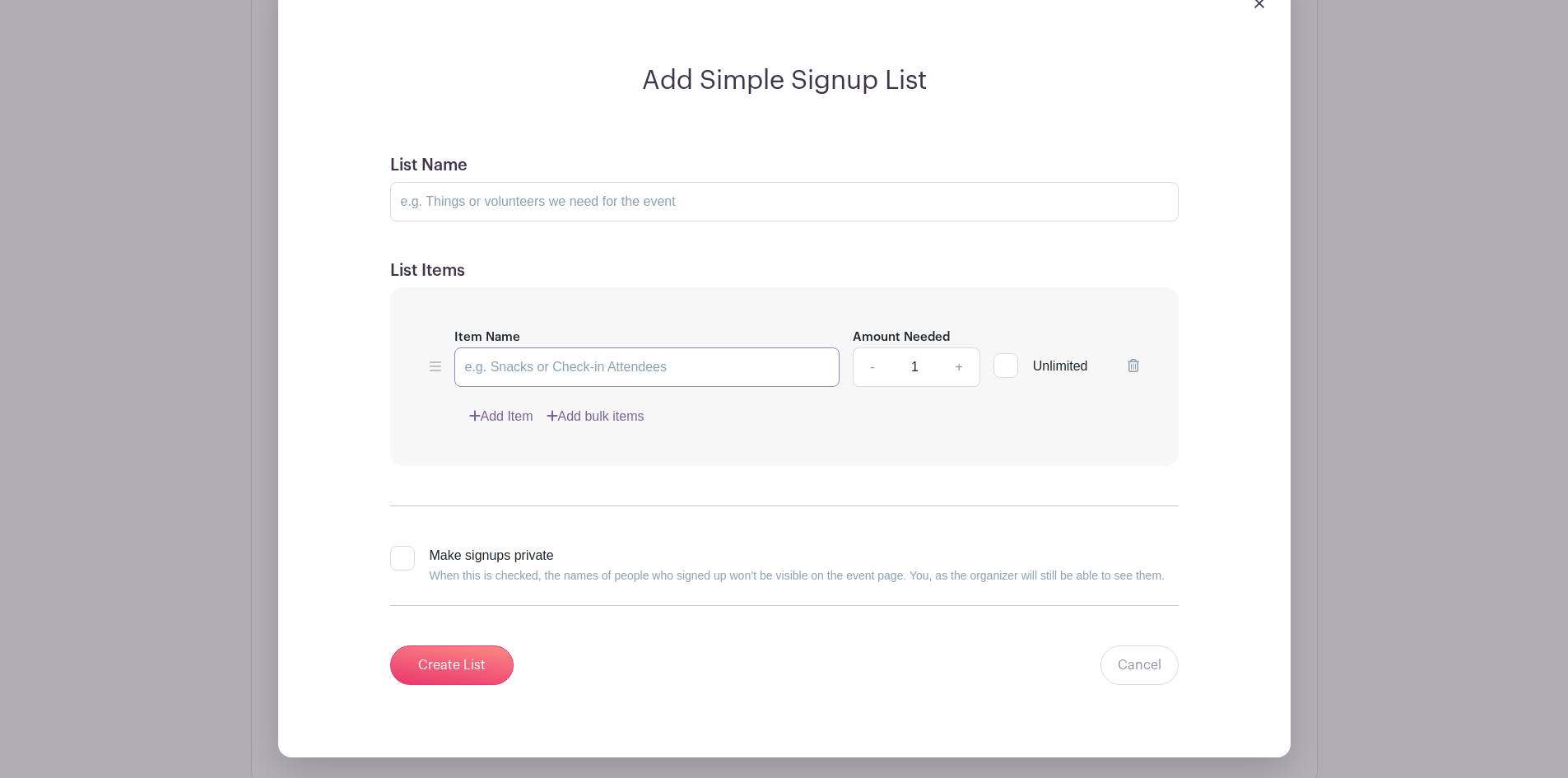
click at [528, 379] on input "Item Name" at bounding box center [647, 367] width 386 height 40
click at [507, 412] on link "Add Item" at bounding box center [501, 416] width 64 height 20
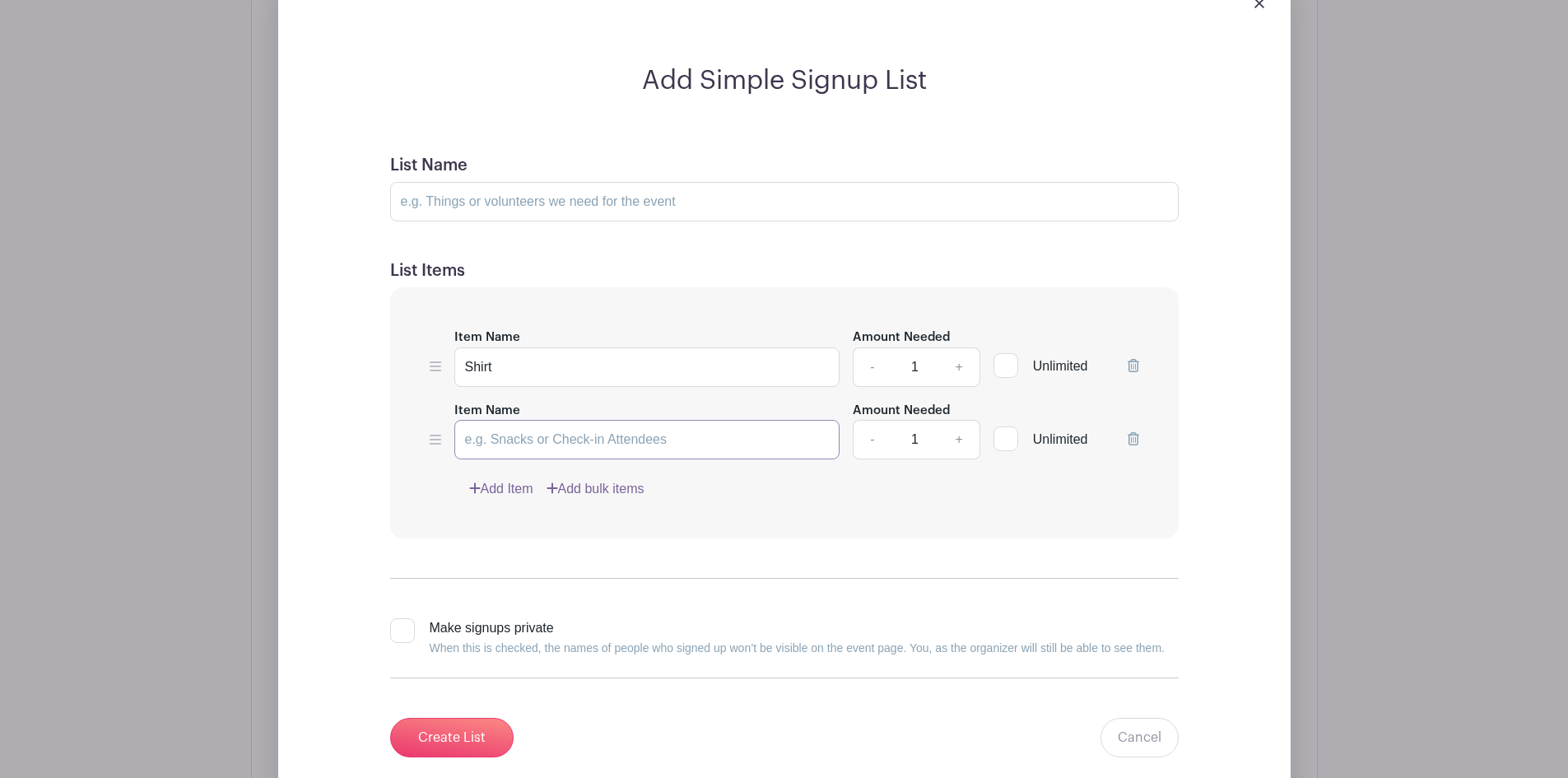
click at [510, 425] on input "Item Name" at bounding box center [647, 439] width 386 height 40
click at [495, 354] on input "Shirt" at bounding box center [647, 367] width 386 height 40
type input "[PERSON_NAME]"
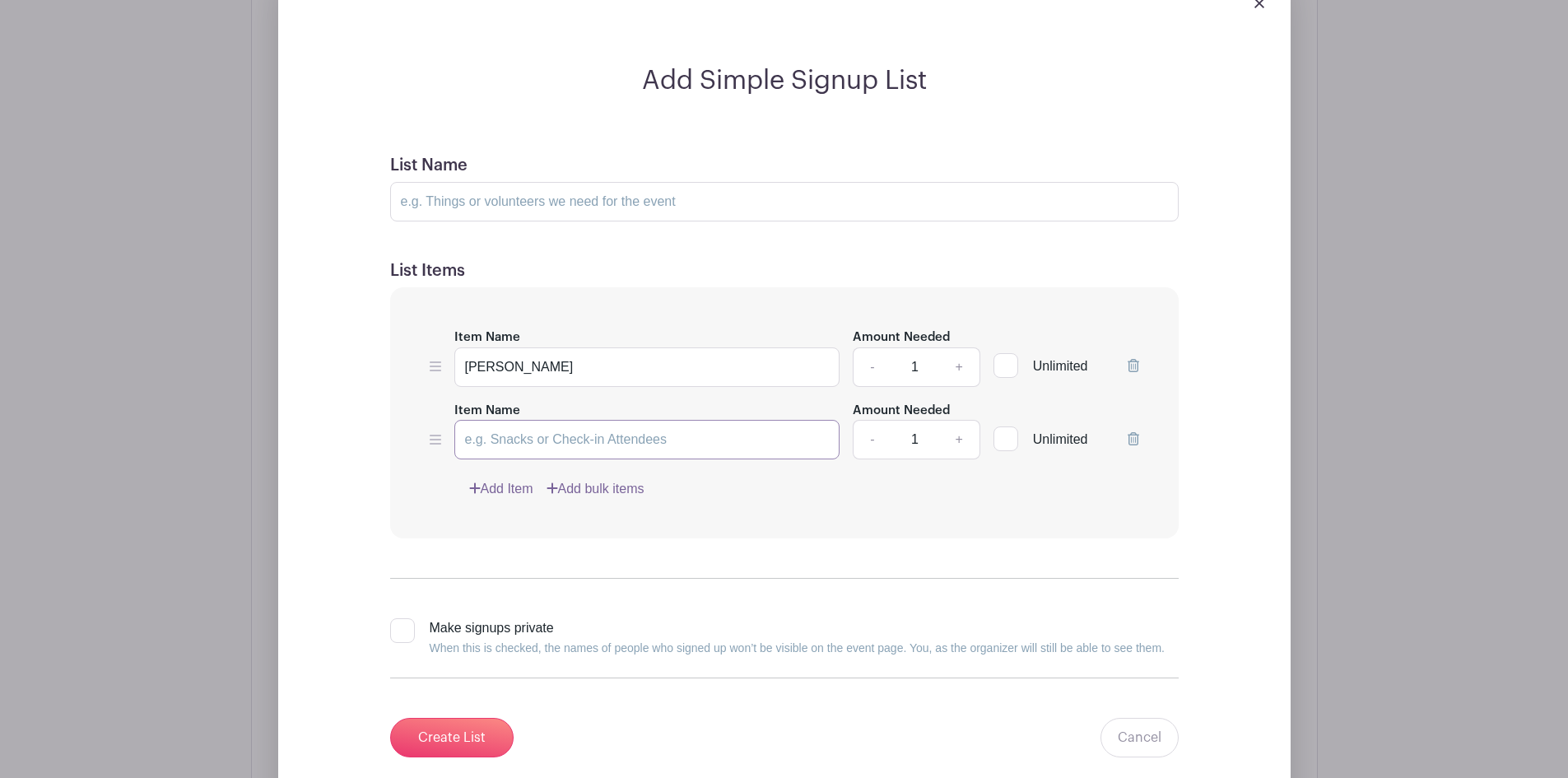
click at [519, 443] on input "Item Name" at bounding box center [647, 439] width 386 height 40
type input "[PERSON_NAME]"
click at [950, 435] on link "+" at bounding box center [959, 439] width 41 height 40
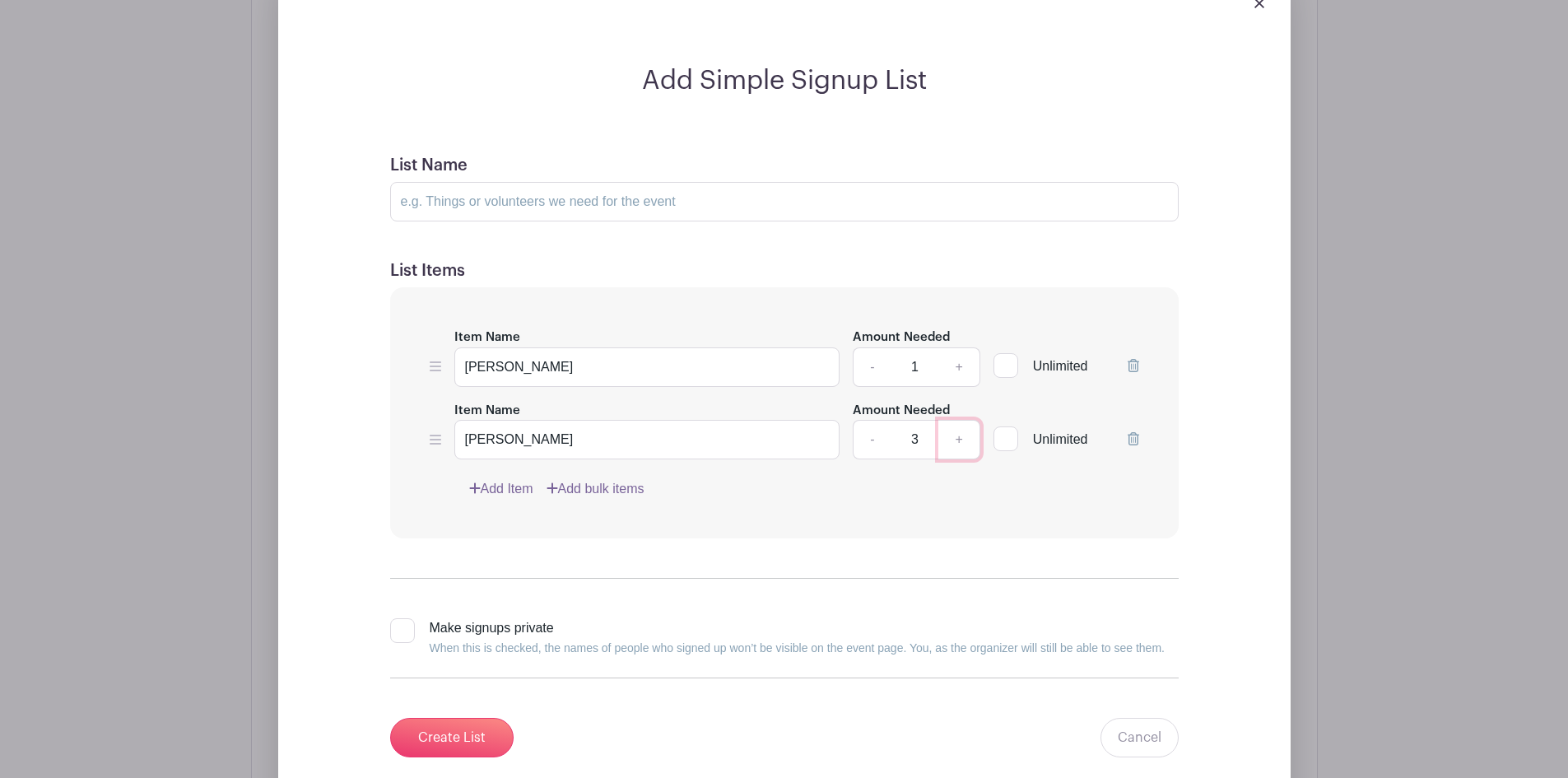
type input "4"
click at [965, 368] on link "+" at bounding box center [959, 367] width 41 height 40
type input "4"
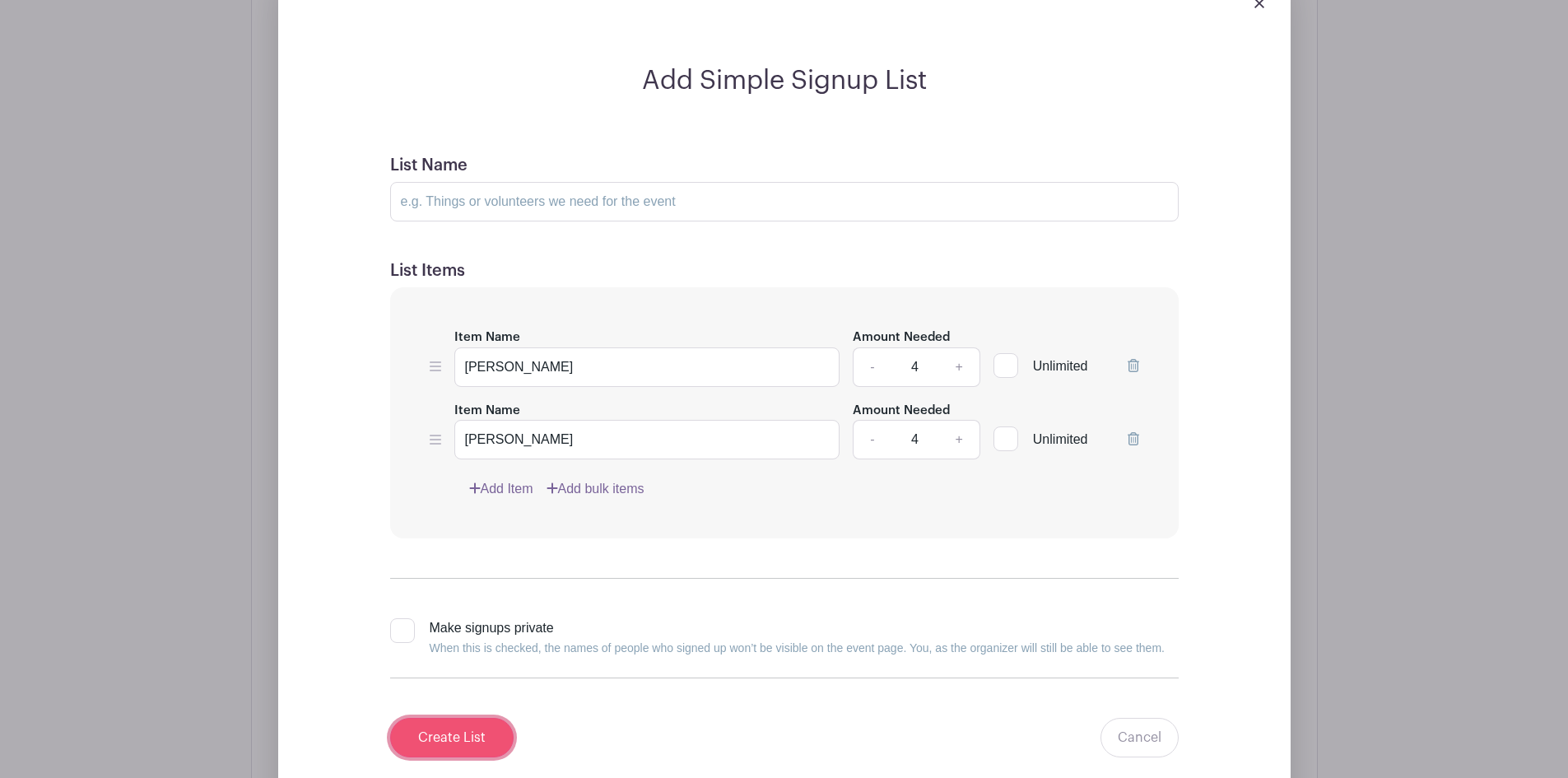
click at [458, 732] on input "Create List" at bounding box center [452, 738] width 124 height 40
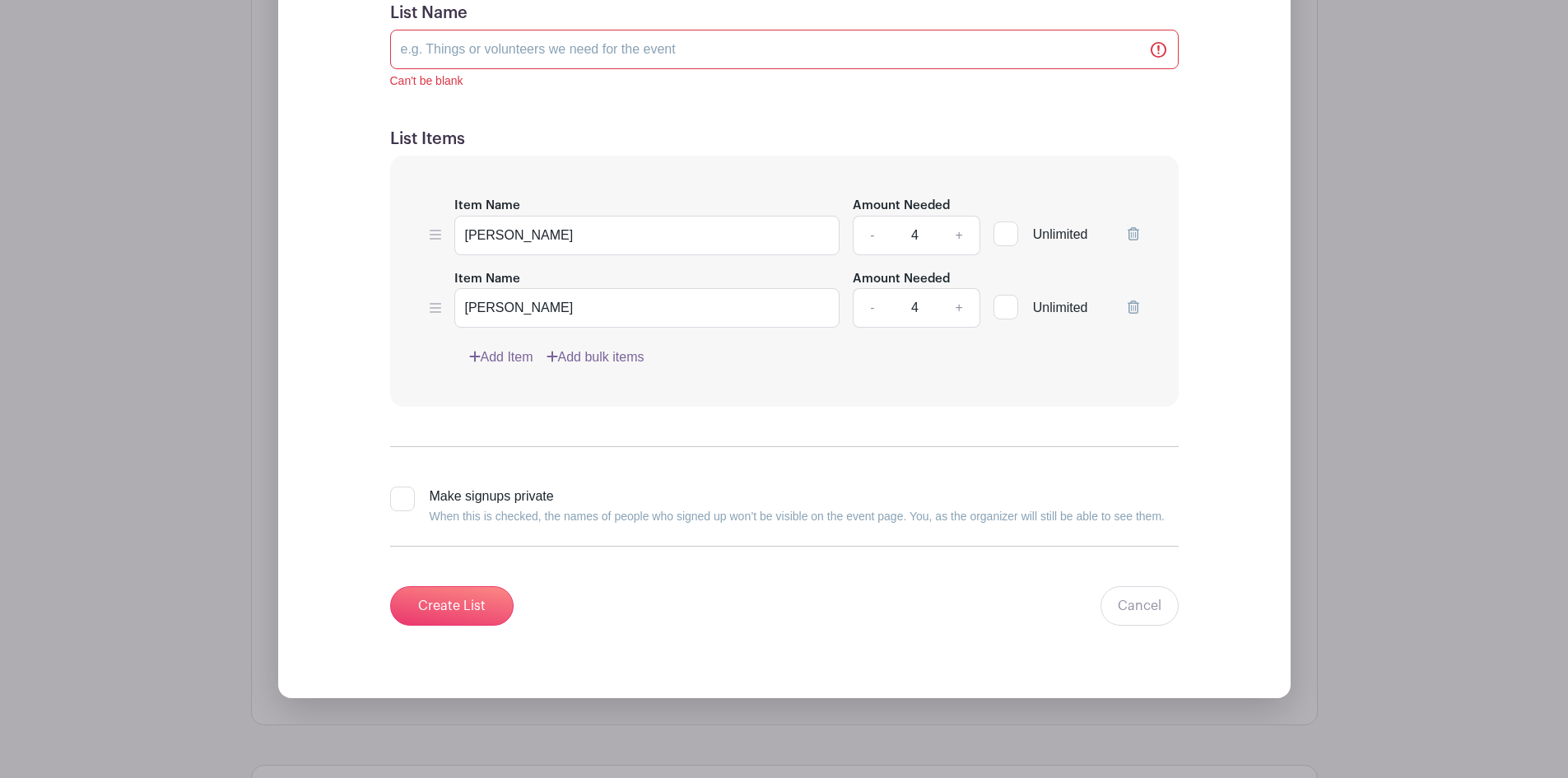
scroll to position [1301, 0]
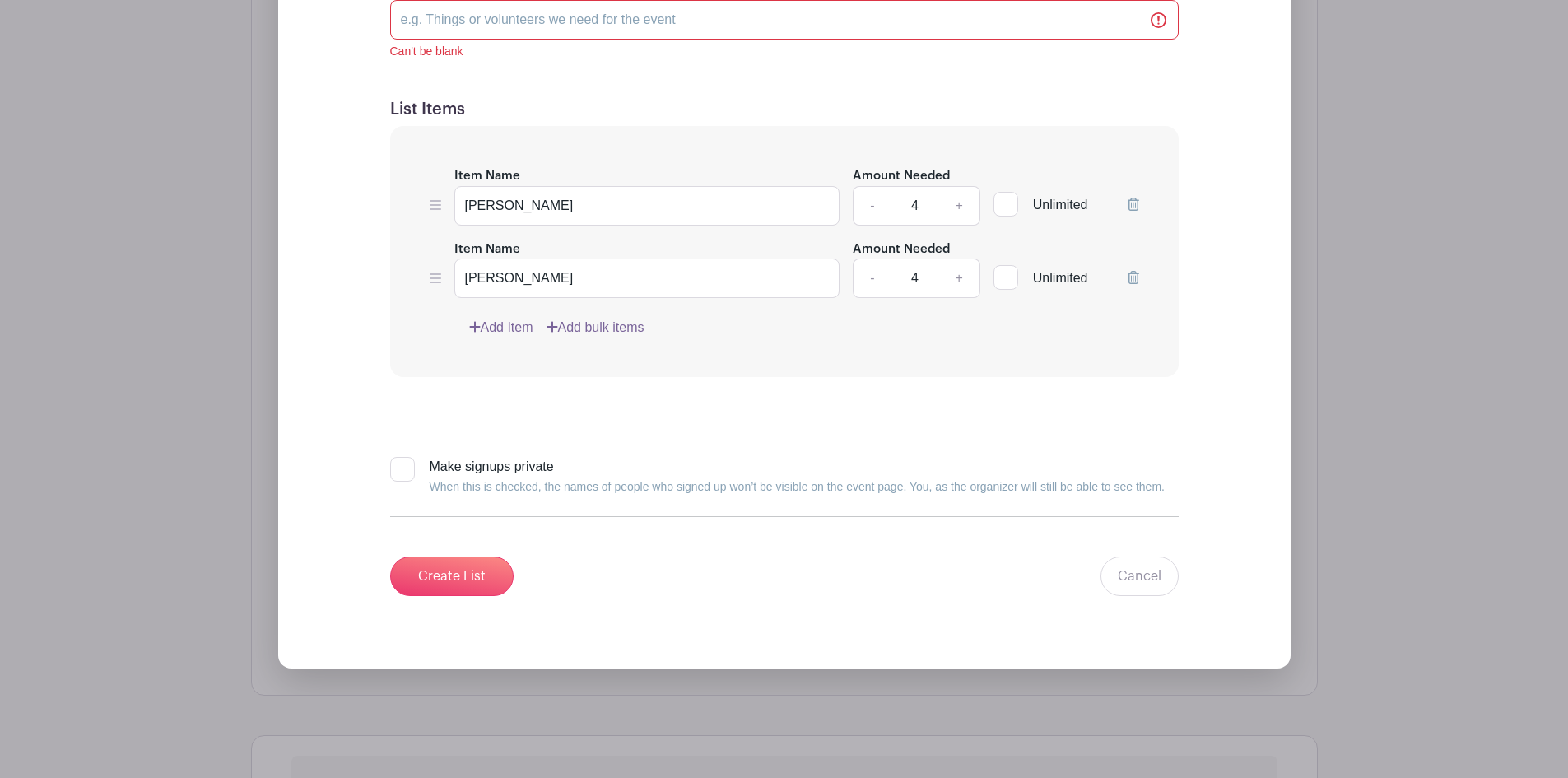
click at [401, 471] on div at bounding box center [402, 469] width 25 height 25
click at [401, 467] on input "Make signups private When this is checked, the names of people who signed up wo…" at bounding box center [395, 462] width 11 height 11
click at [401, 471] on div at bounding box center [402, 469] width 25 height 25
click at [401, 467] on input "Make signups private When this is checked, the names of people who signed up wo…" at bounding box center [395, 462] width 11 height 11
checkbox input "false"
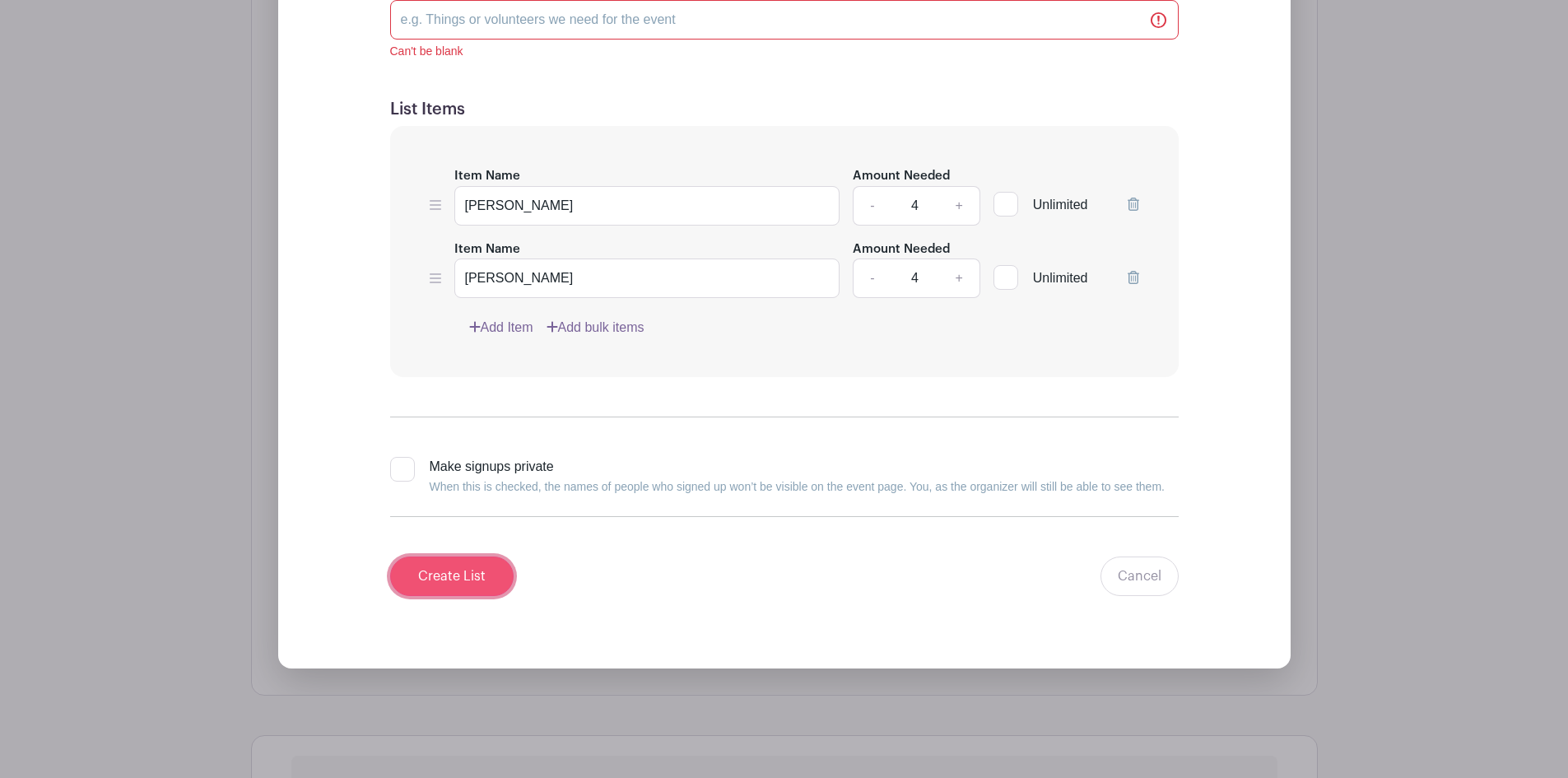
click at [459, 576] on input "Create List" at bounding box center [452, 576] width 124 height 40
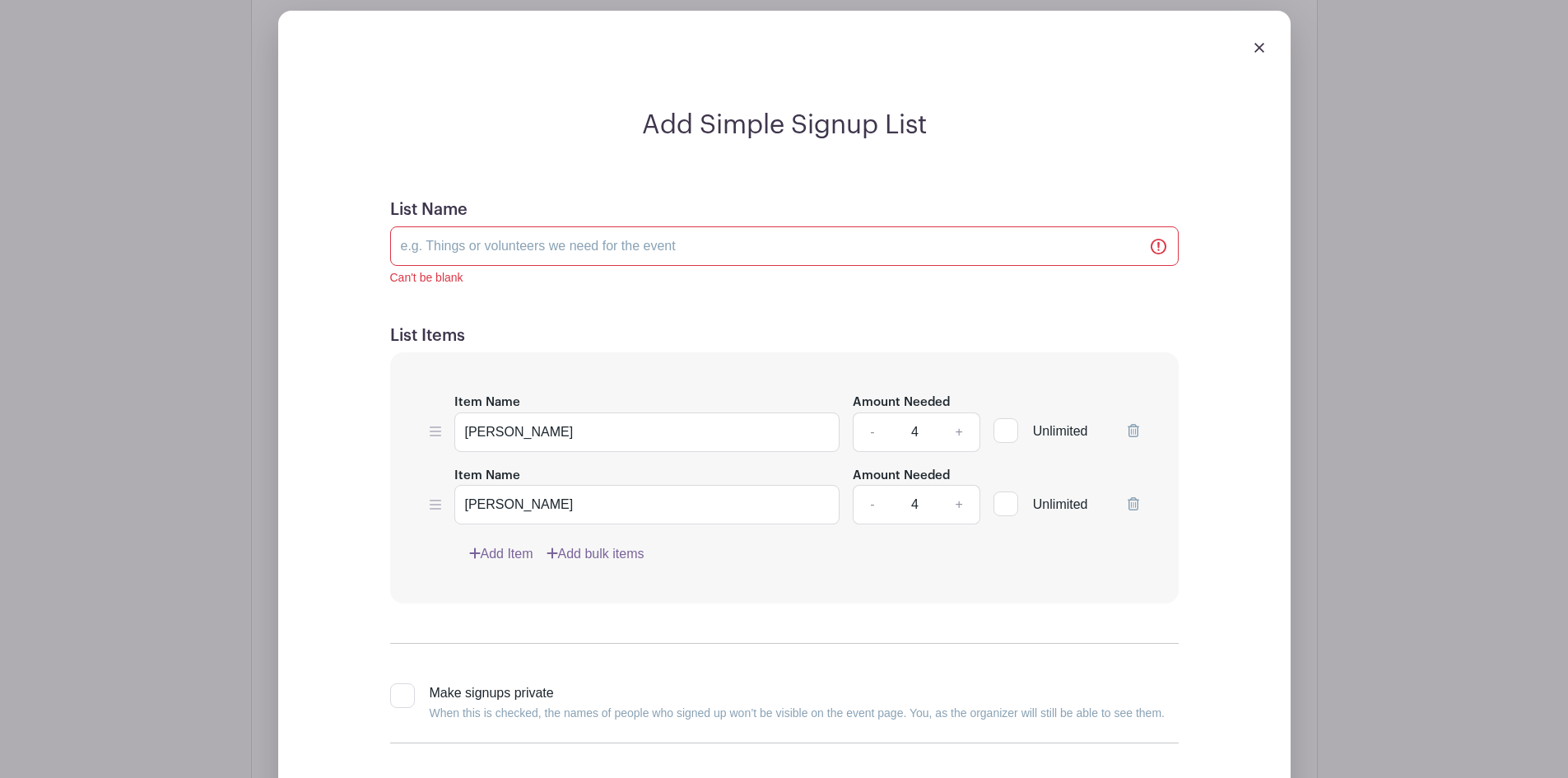
scroll to position [1054, 0]
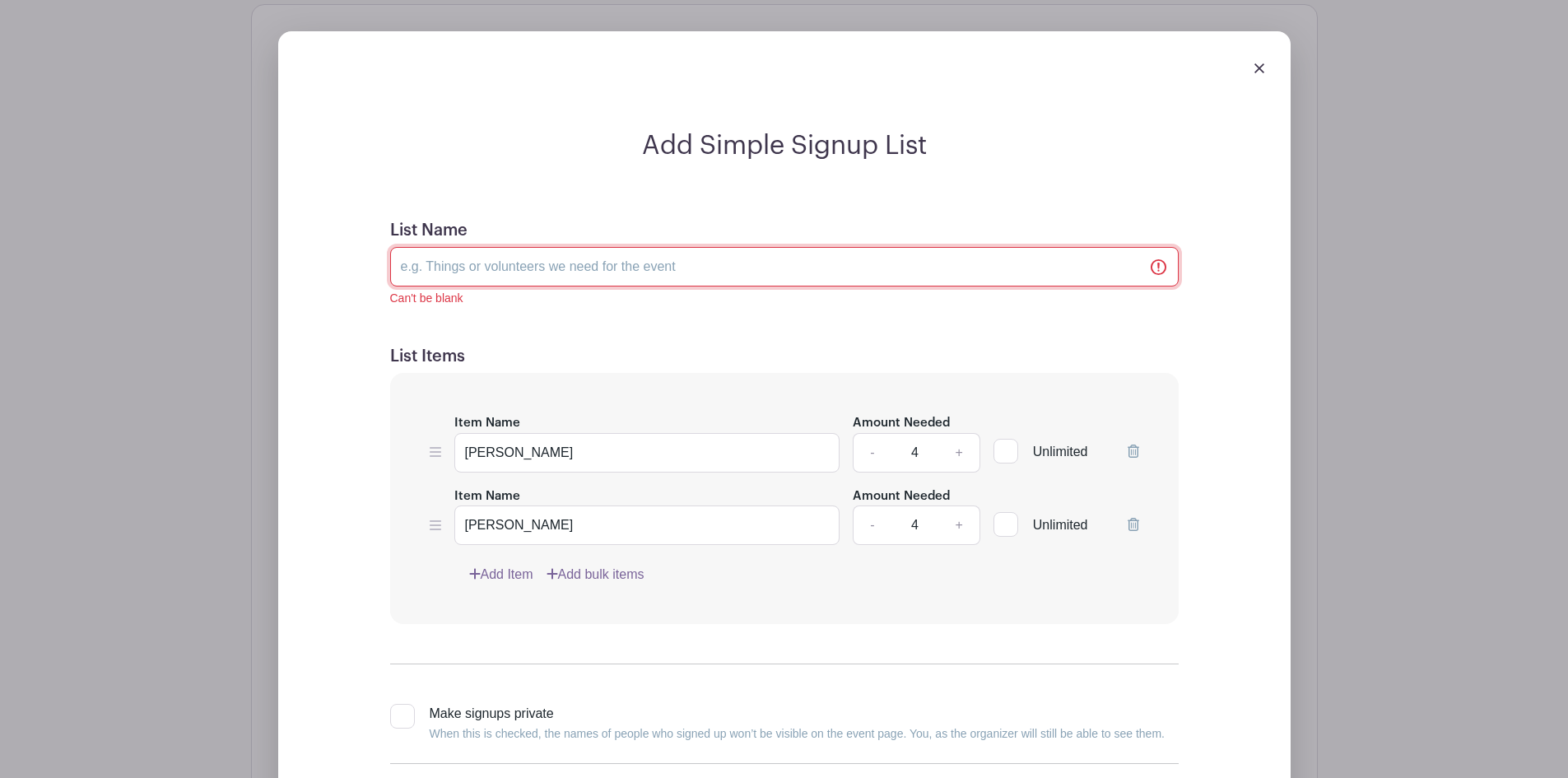
click at [426, 274] on input "List Name" at bounding box center [784, 267] width 789 height 40
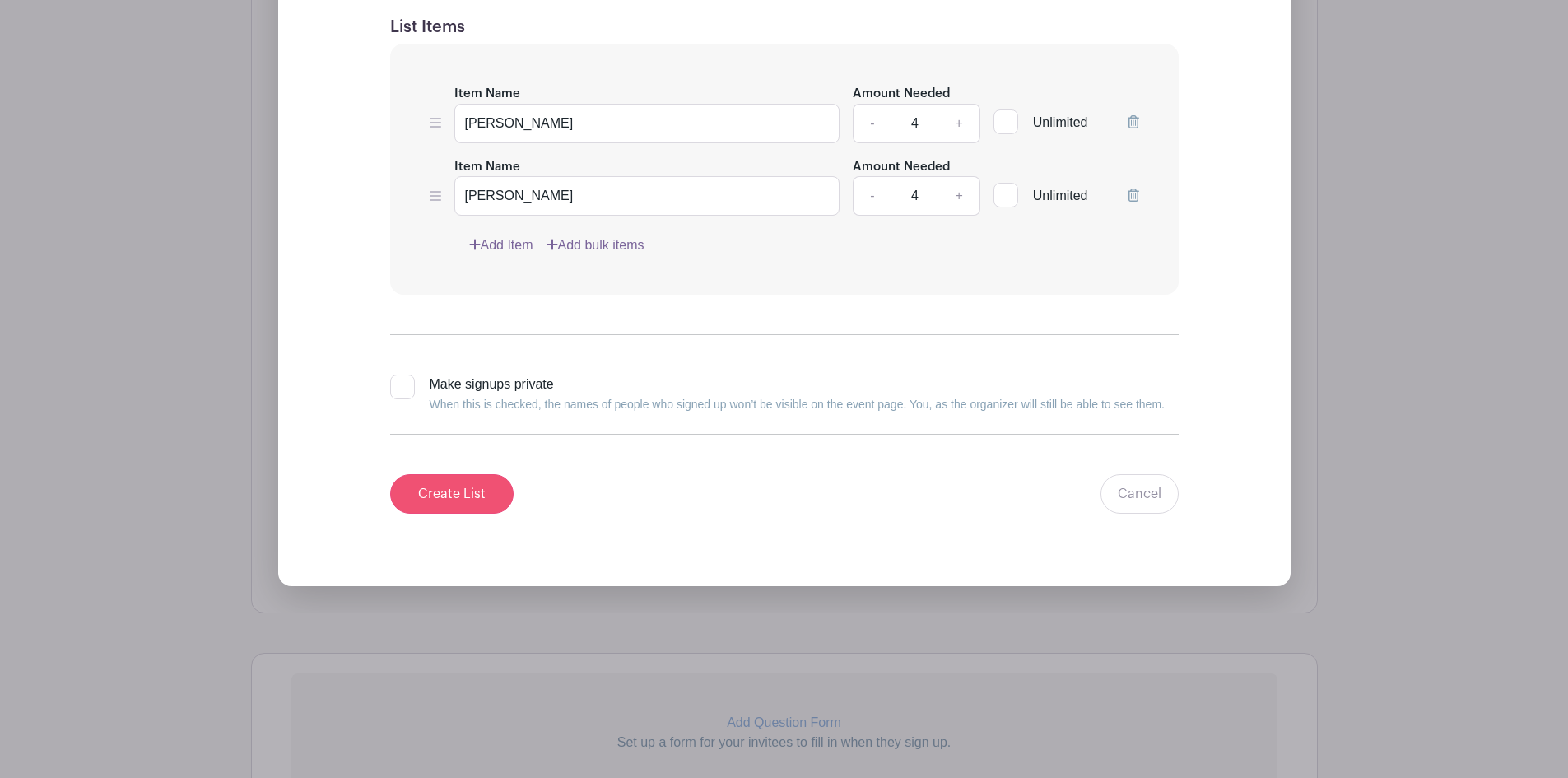
type input "Teachers"
click at [453, 492] on input "Create List" at bounding box center [452, 494] width 124 height 40
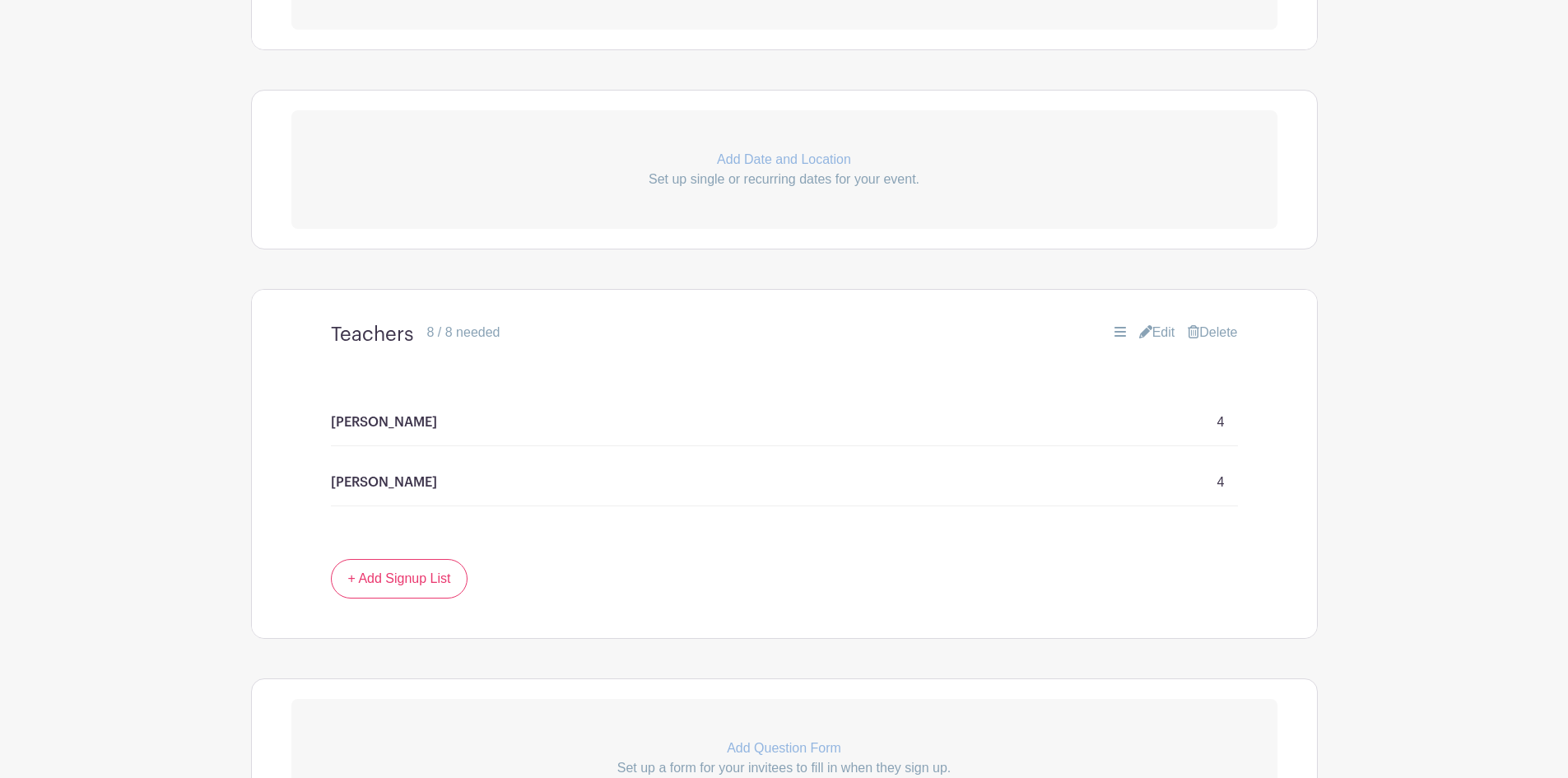
scroll to position [741, 0]
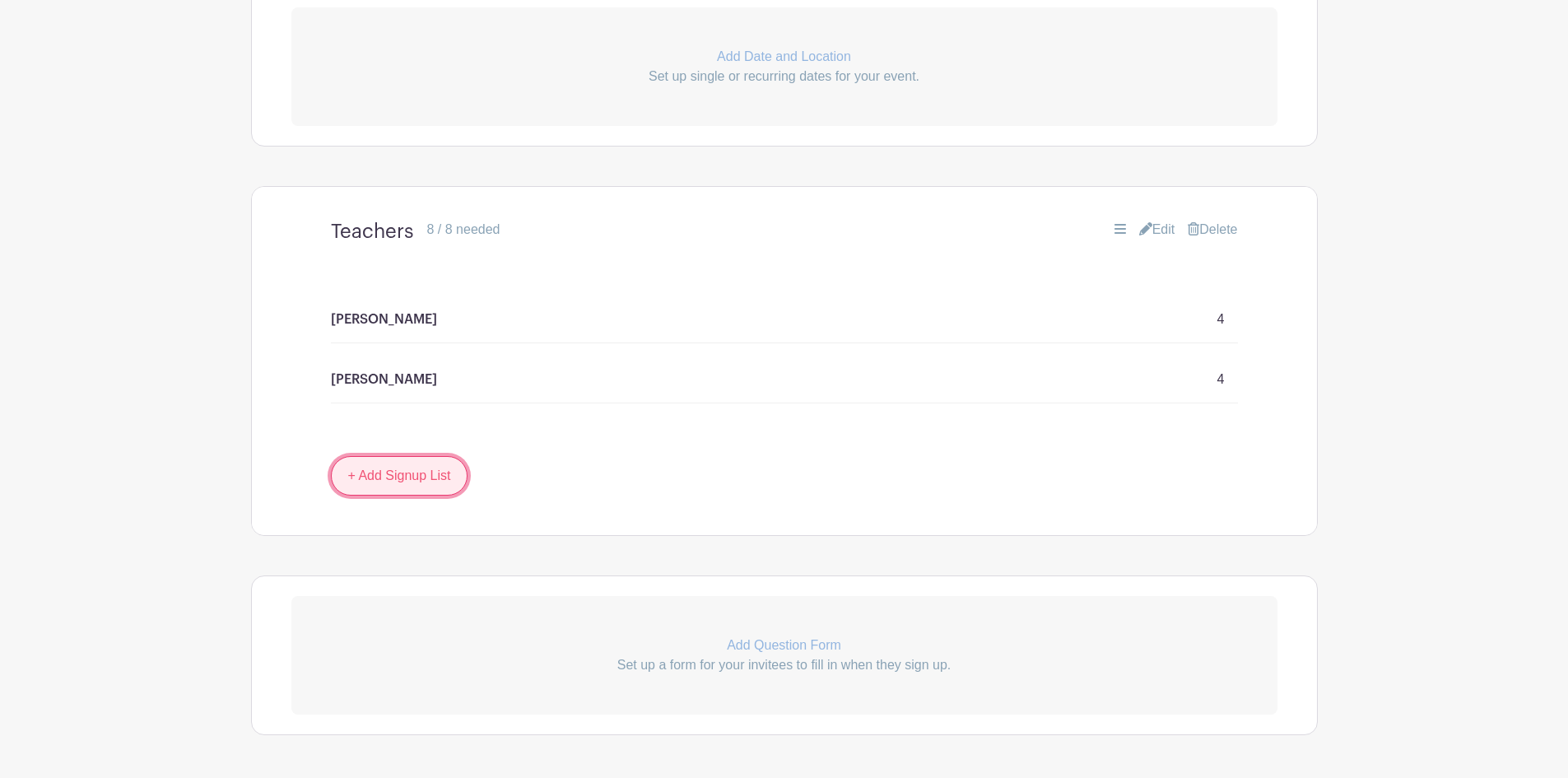
click at [442, 478] on link "+ Add Signup List" at bounding box center [399, 476] width 138 height 40
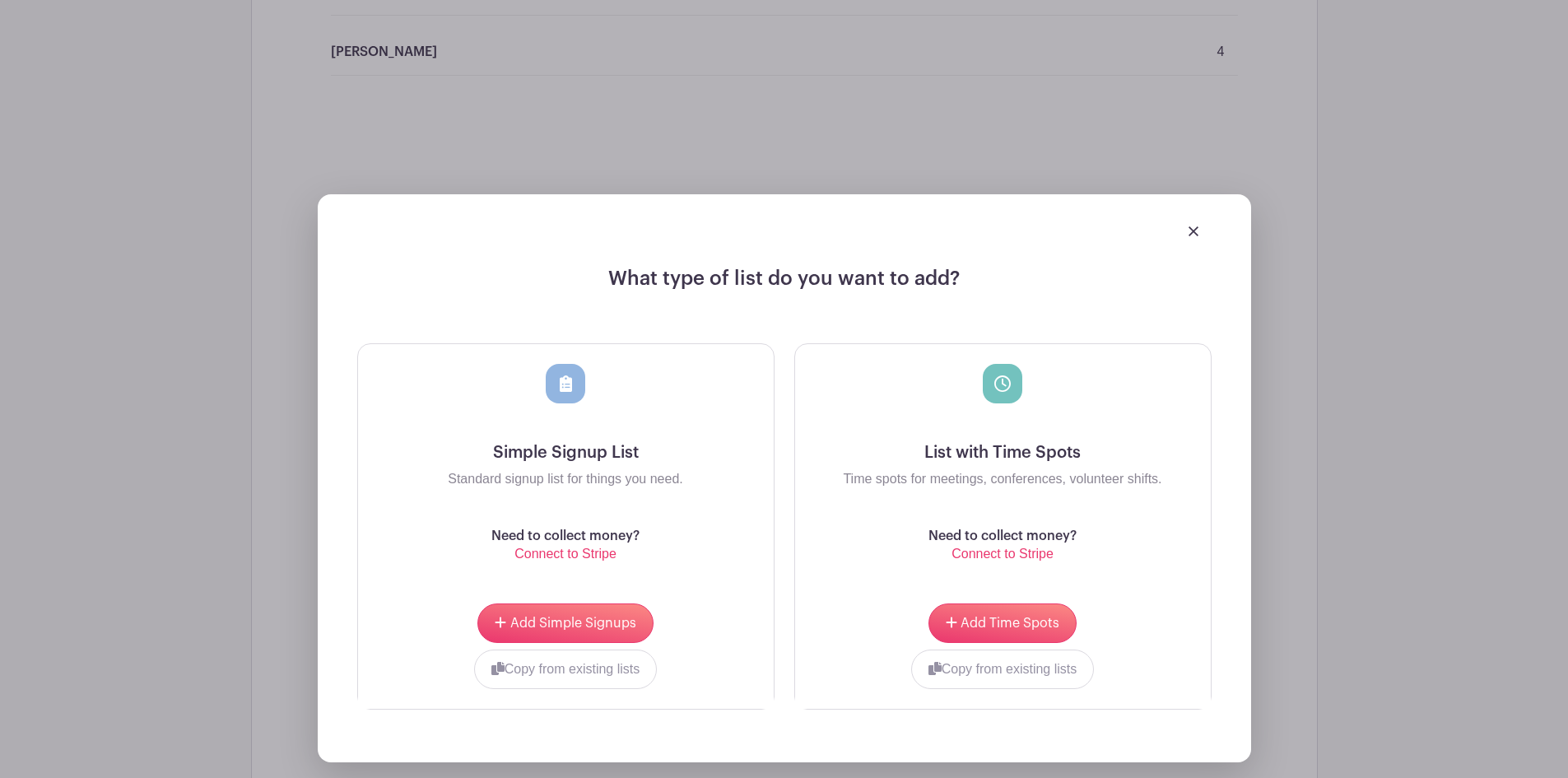
scroll to position [1070, 0]
click at [1021, 631] on button "Add Time Spots" at bounding box center [1002, 621] width 148 height 40
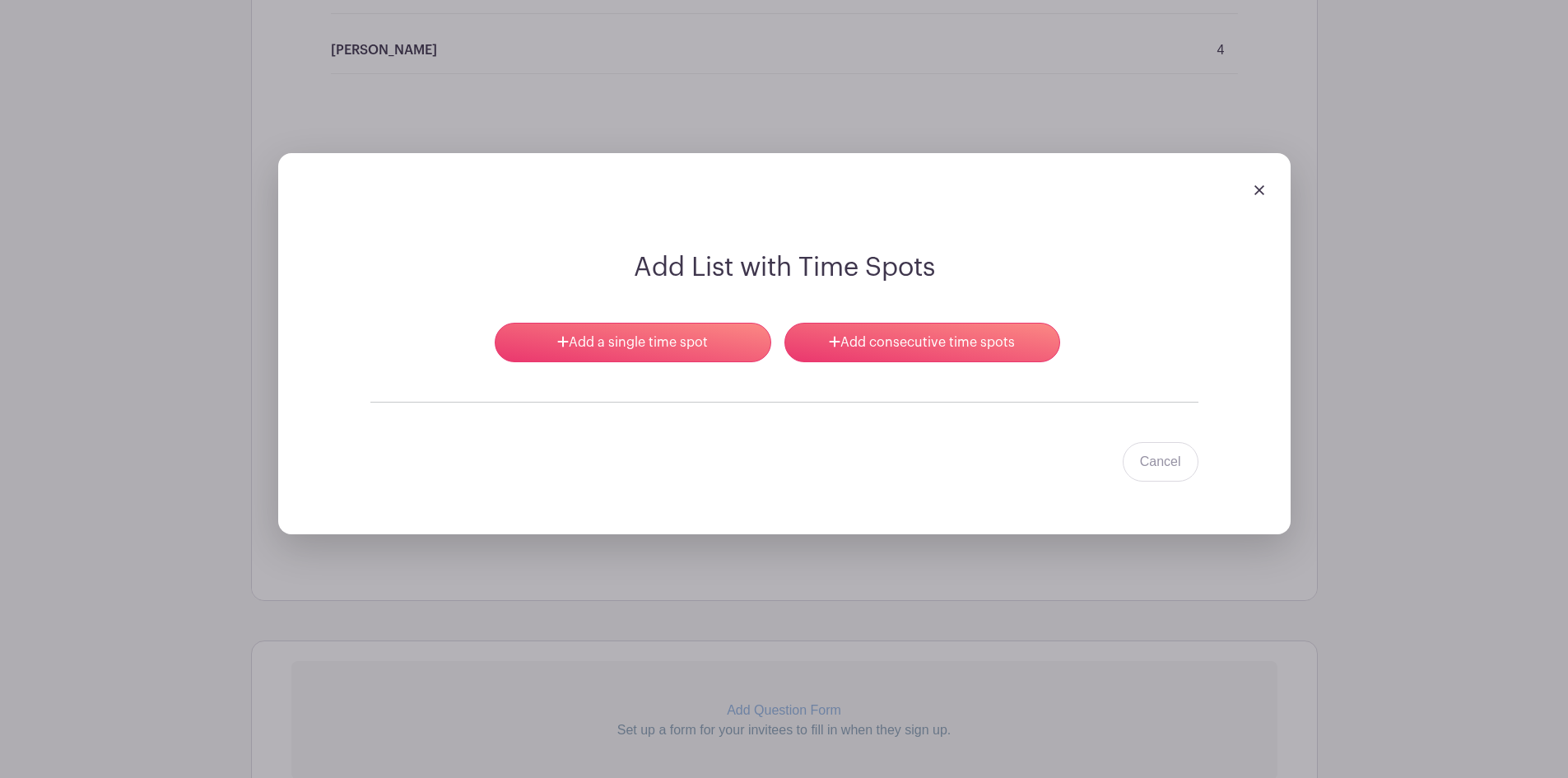
click at [1255, 190] on img at bounding box center [1260, 190] width 10 height 10
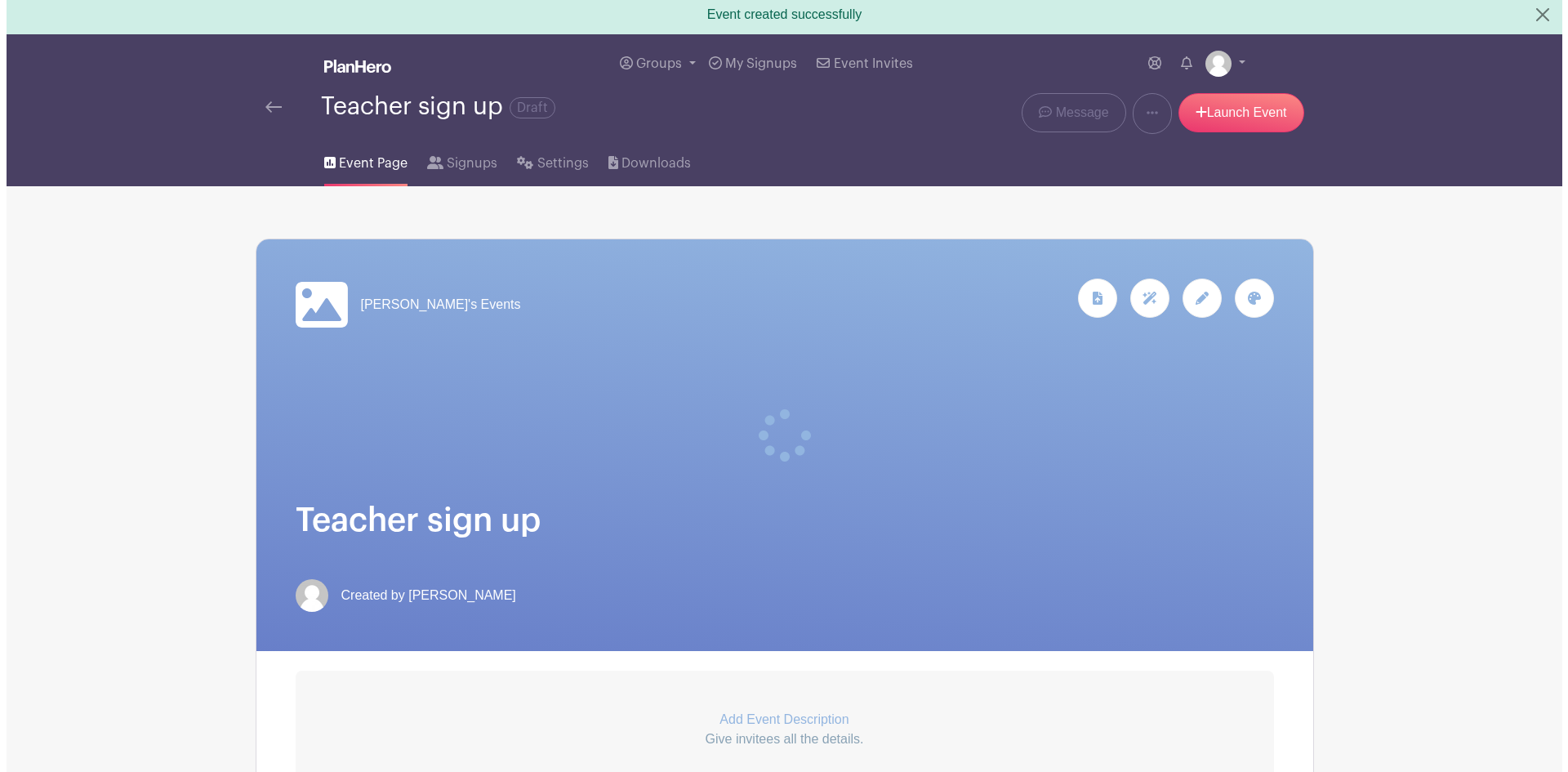
scroll to position [0, 0]
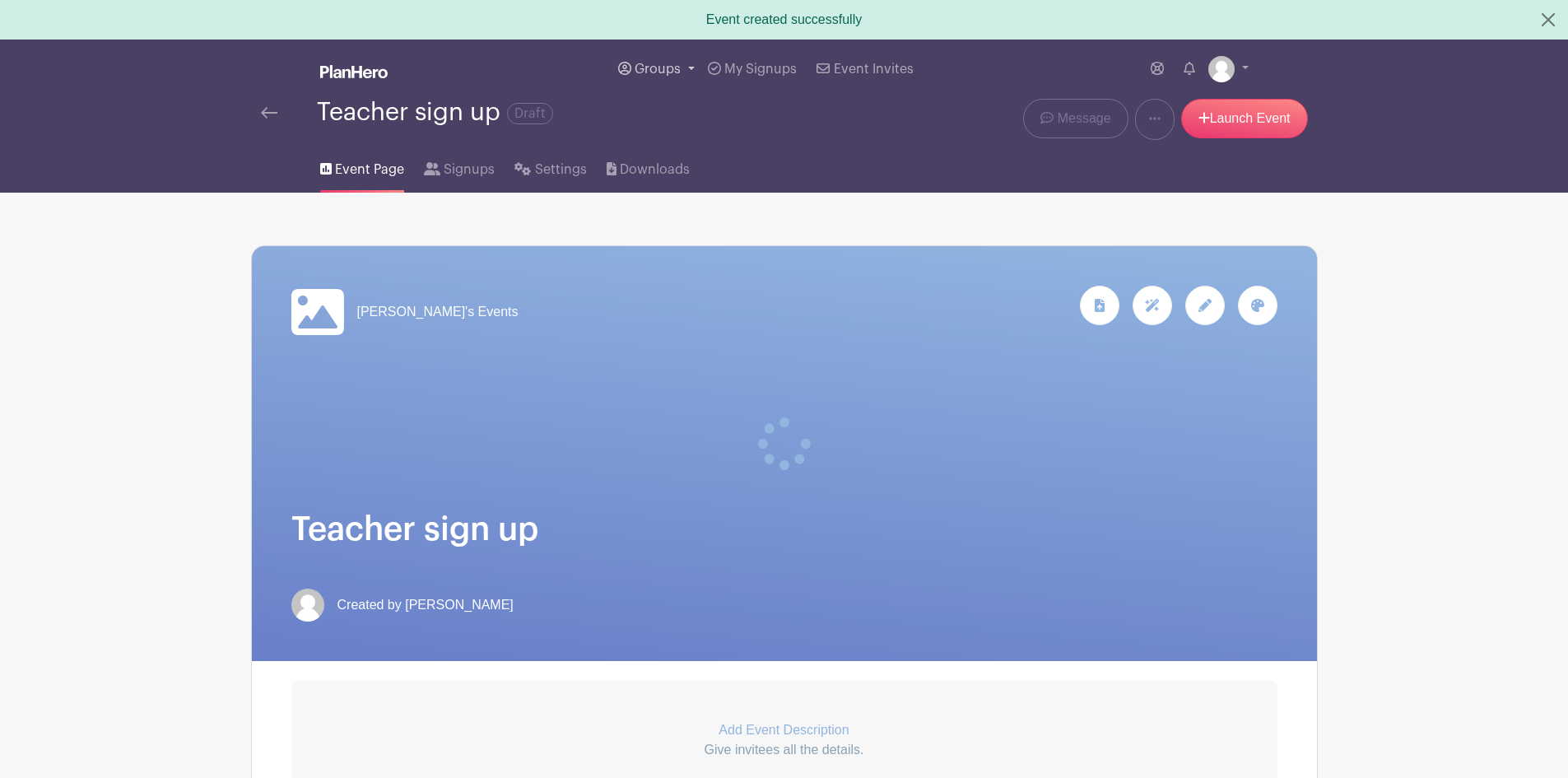
click at [663, 59] on link "Groups" at bounding box center [656, 69] width 90 height 59
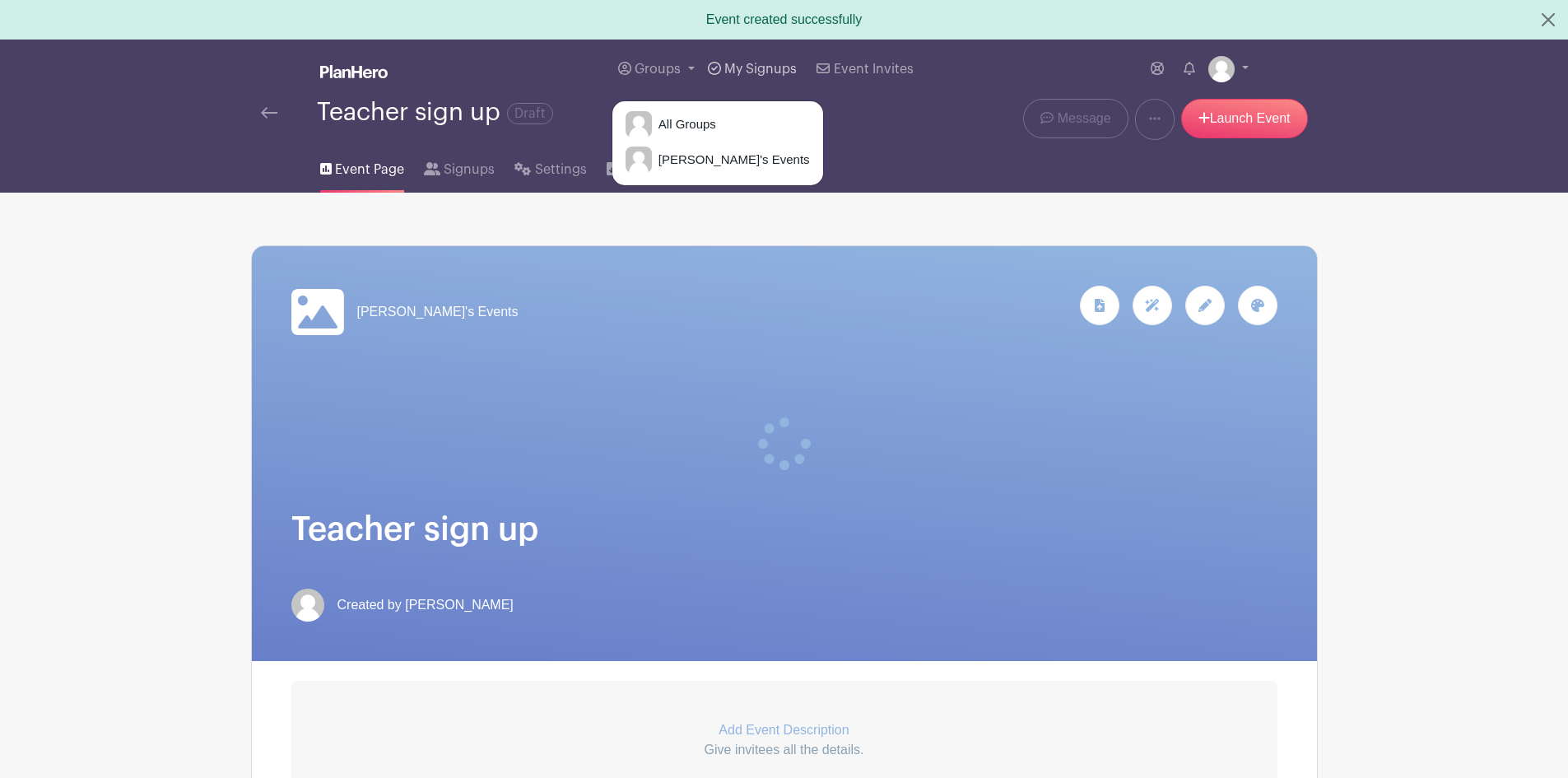
click at [777, 72] on span "My Signups" at bounding box center [761, 69] width 73 height 13
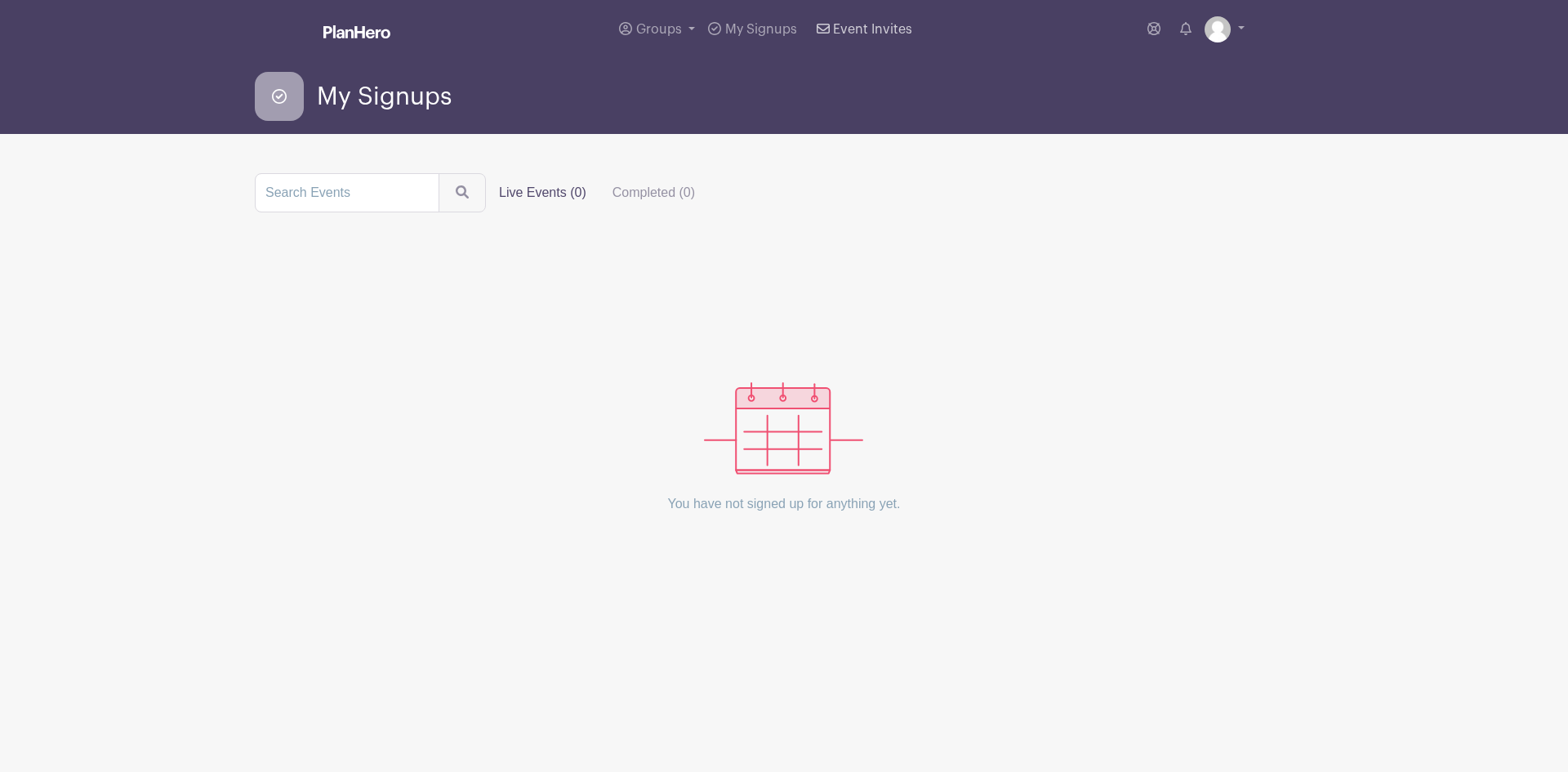
click at [857, 36] on link "Event Invites" at bounding box center [865, 29] width 109 height 59
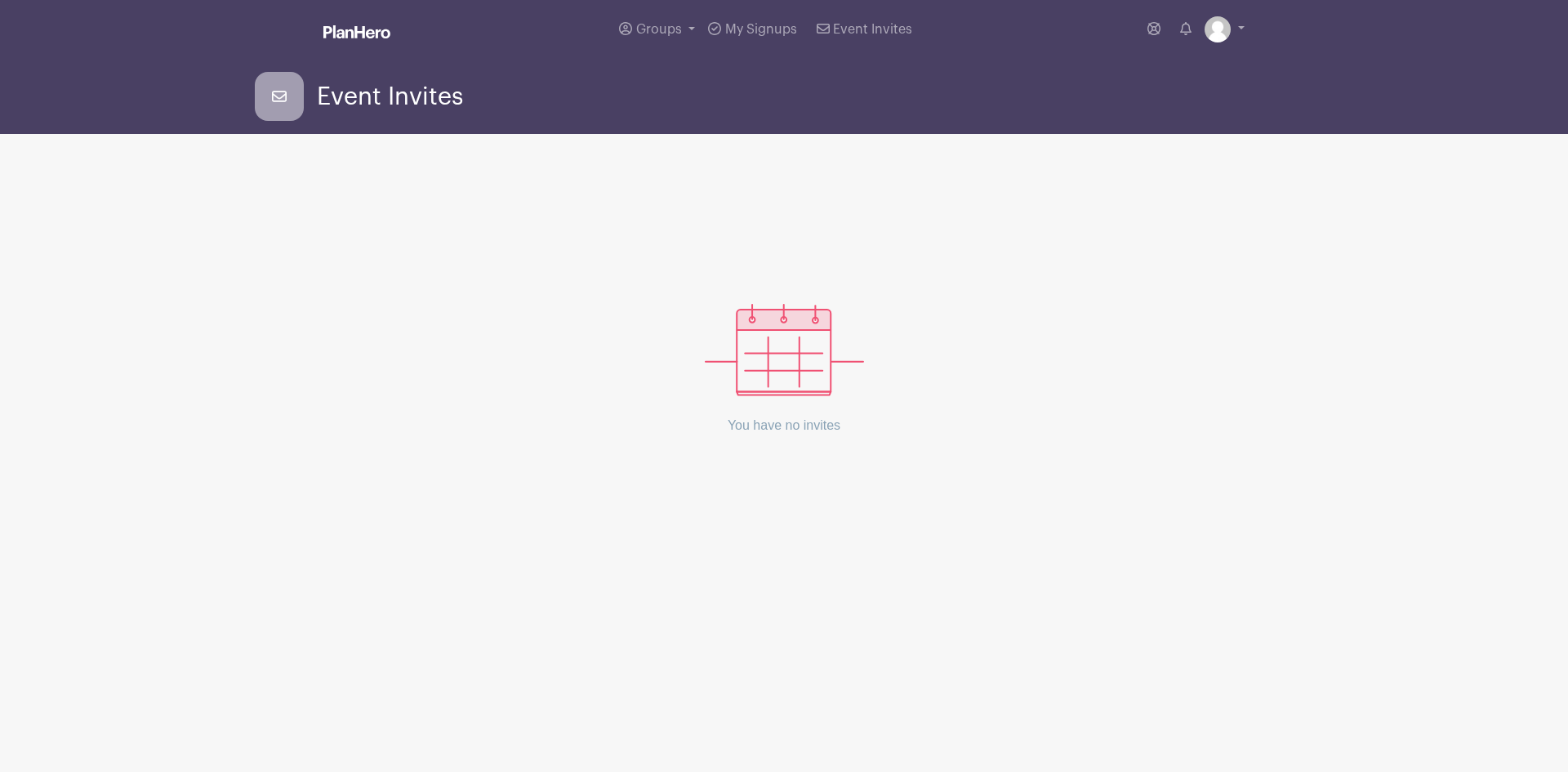
click at [272, 95] on icon at bounding box center [280, 96] width 49 height 49
click at [659, 32] on span "Groups" at bounding box center [659, 29] width 46 height 13
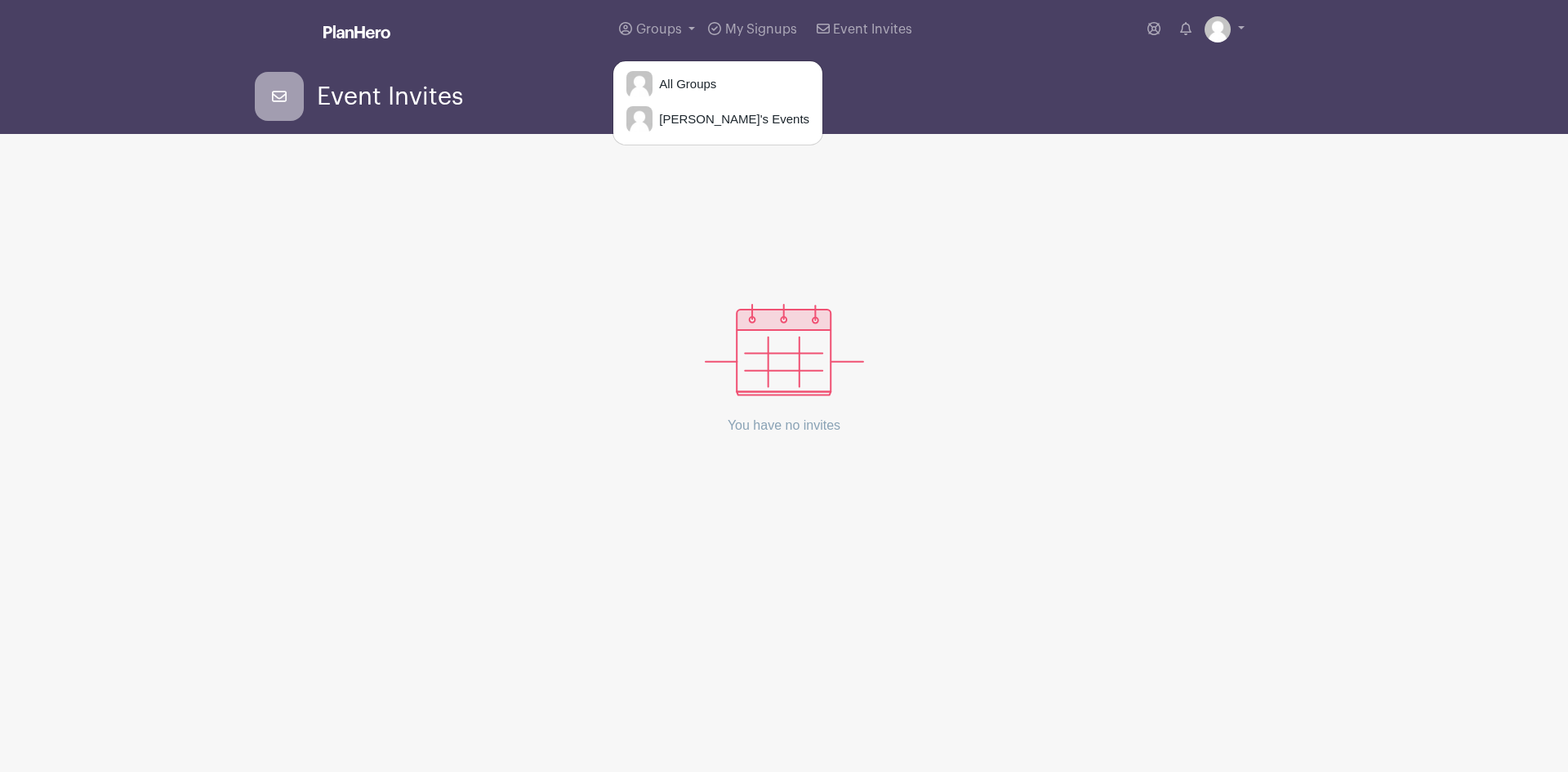
click at [965, 235] on div "You have no invites" at bounding box center [784, 321] width 1058 height 295
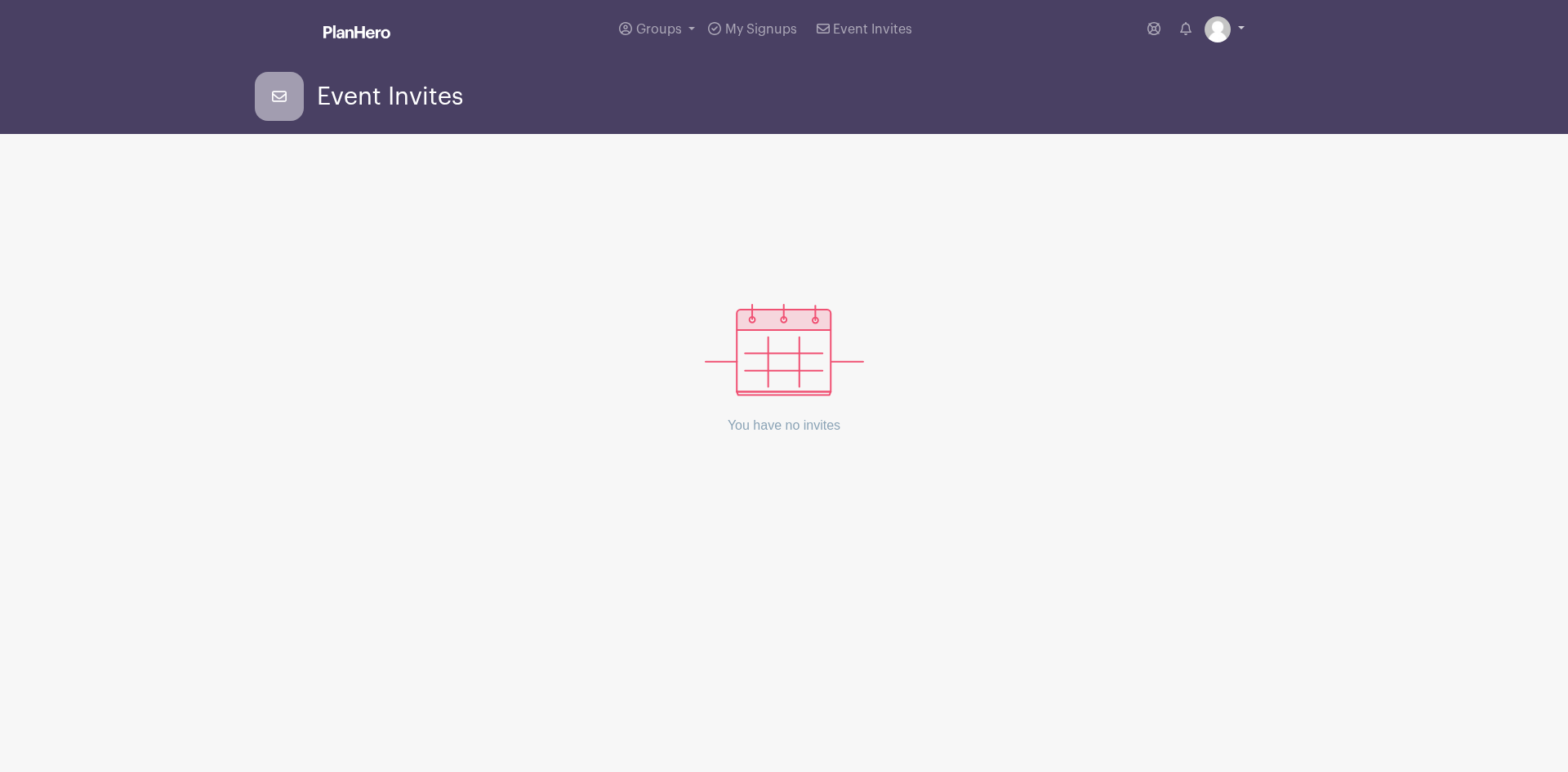
click at [1241, 30] on link at bounding box center [1224, 29] width 40 height 26
click at [1177, 276] on div "You have no invites" at bounding box center [784, 321] width 1058 height 295
click at [334, 28] on img at bounding box center [357, 32] width 67 height 13
